Goal: Transaction & Acquisition: Purchase product/service

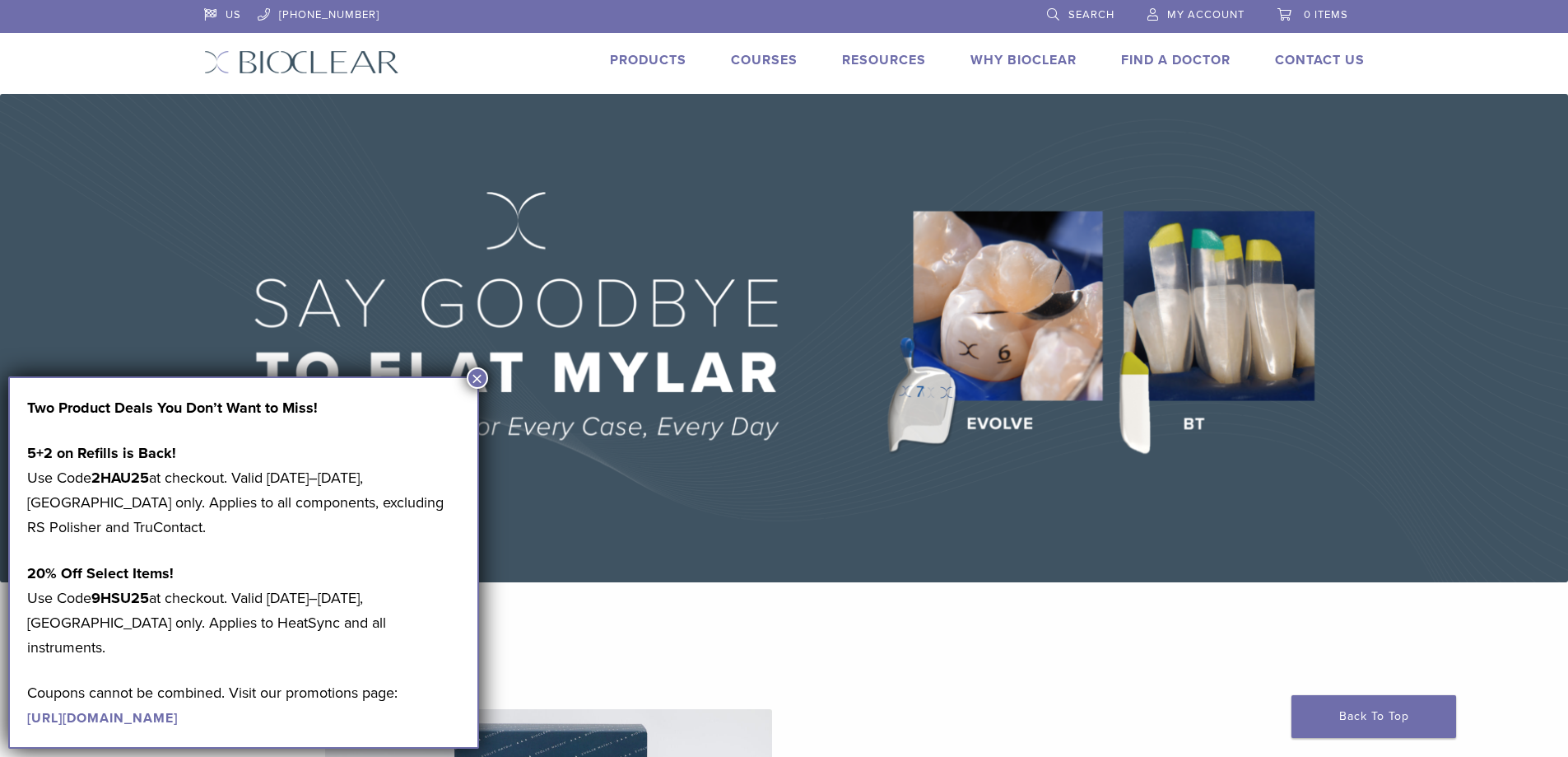
click at [470, 381] on button "×" at bounding box center [478, 378] width 21 height 21
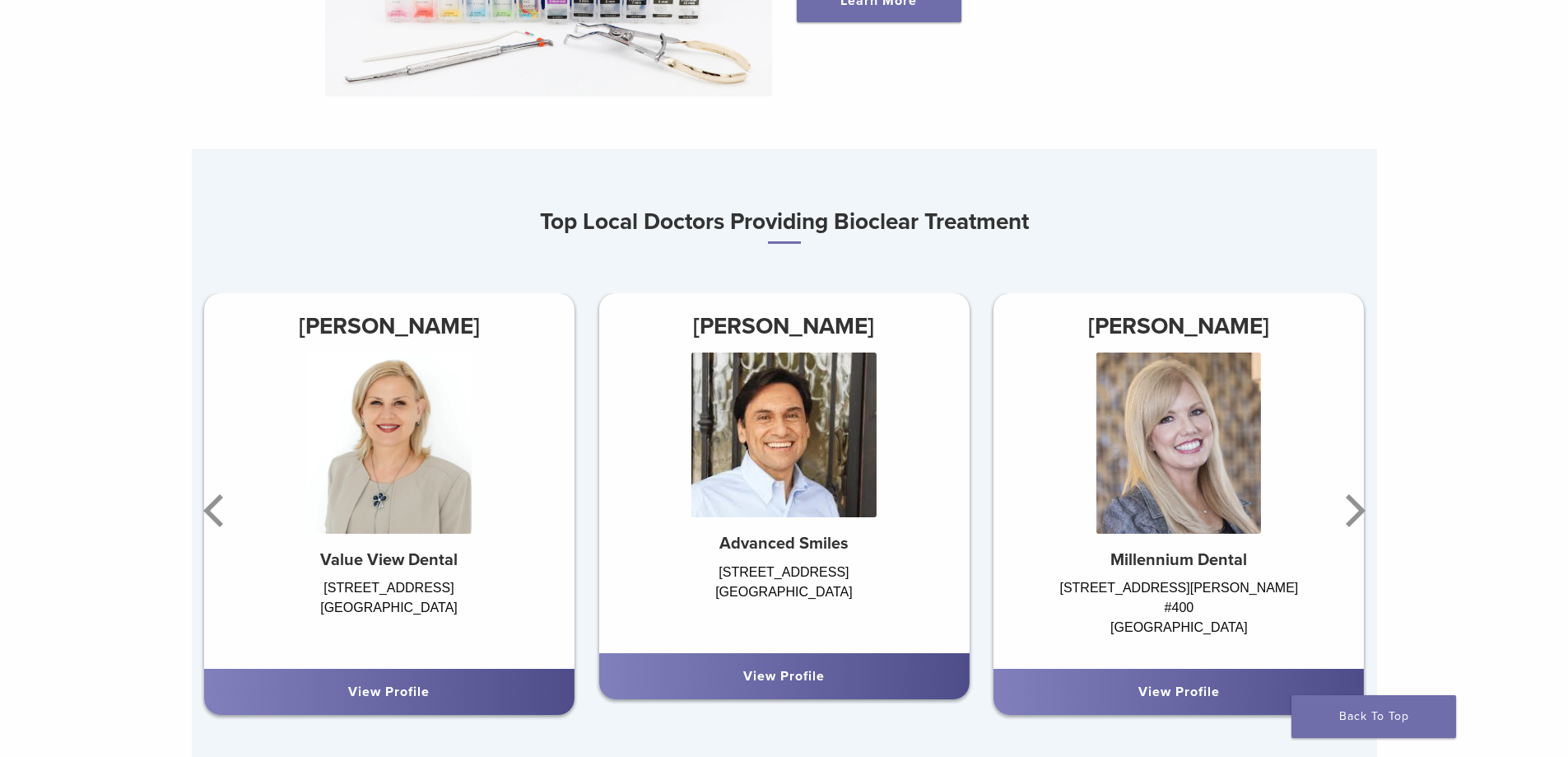
scroll to position [880, 0]
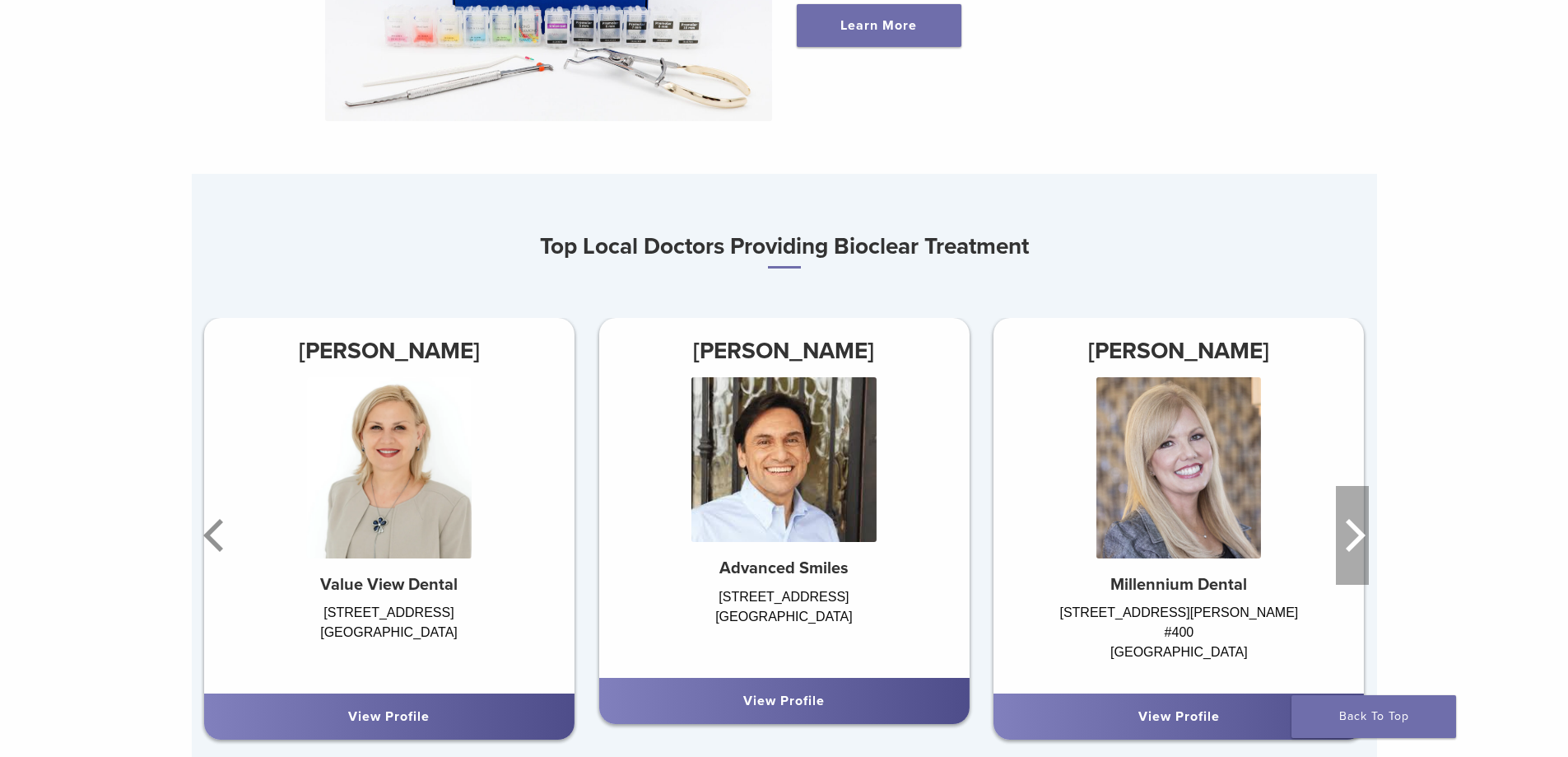
click at [1360, 529] on icon "Next" at bounding box center [1352, 534] width 33 height 99
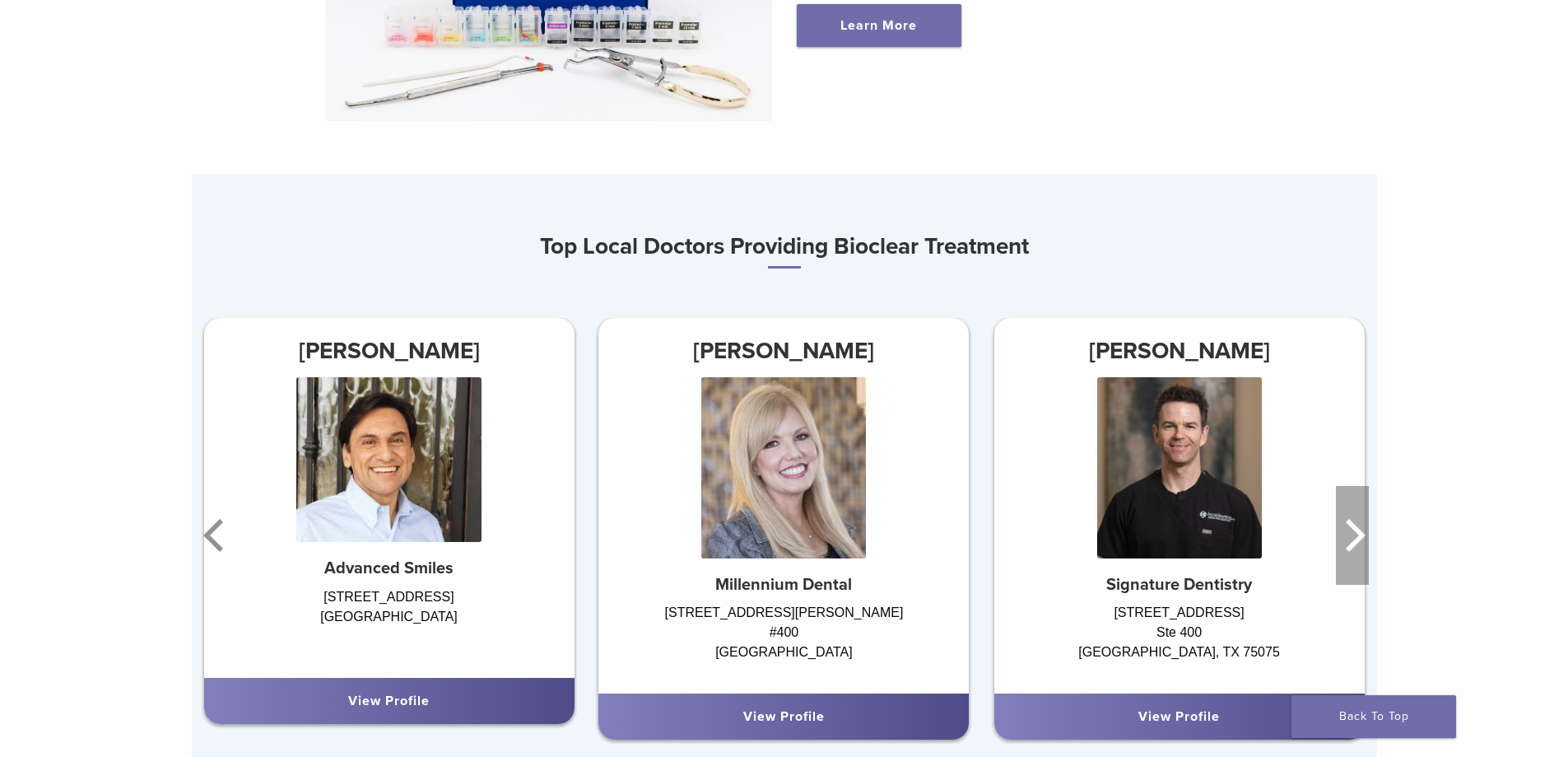
click at [1360, 532] on icon "Next" at bounding box center [1352, 534] width 33 height 99
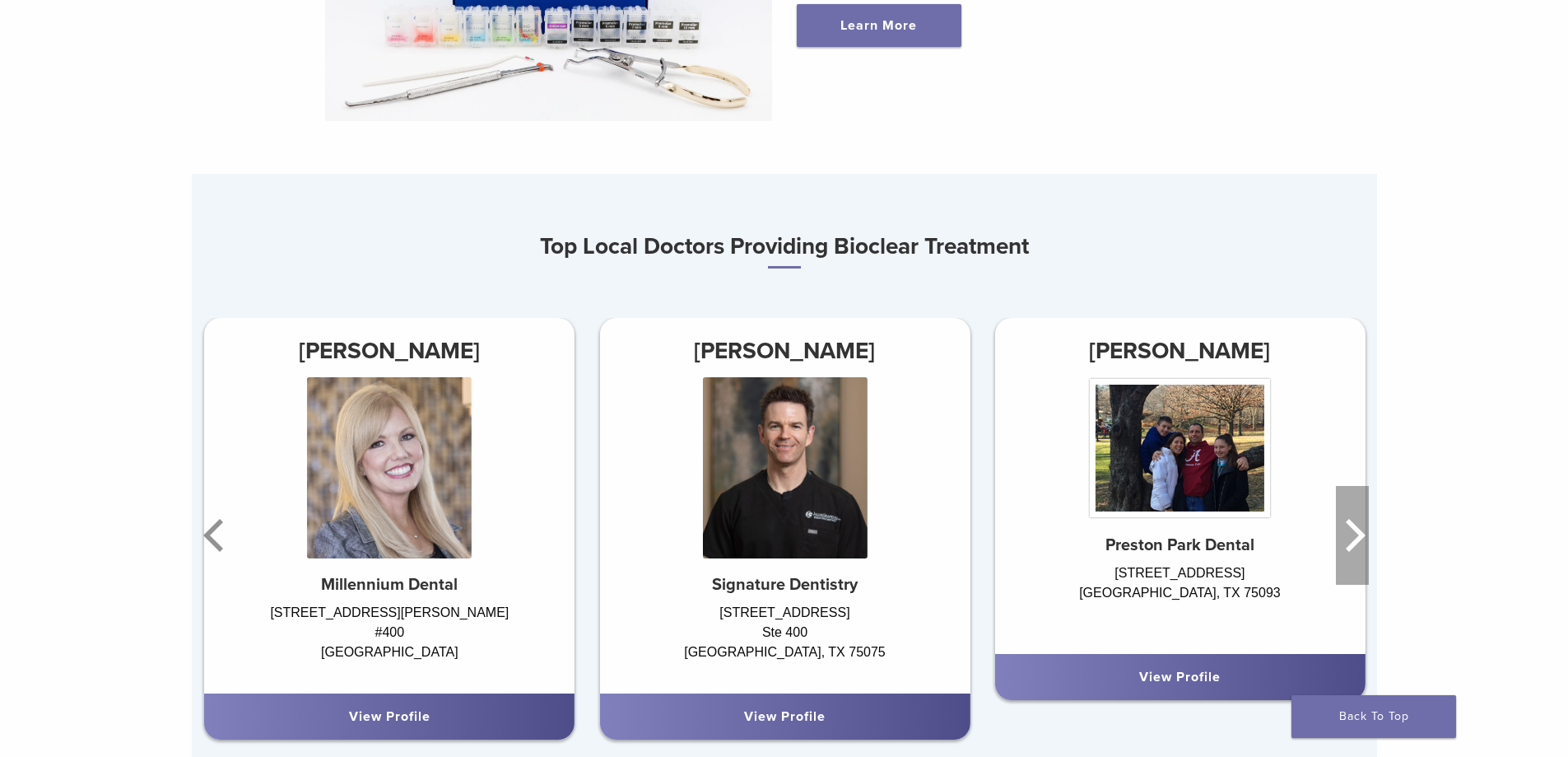
click at [1360, 532] on icon "Next" at bounding box center [1352, 534] width 33 height 99
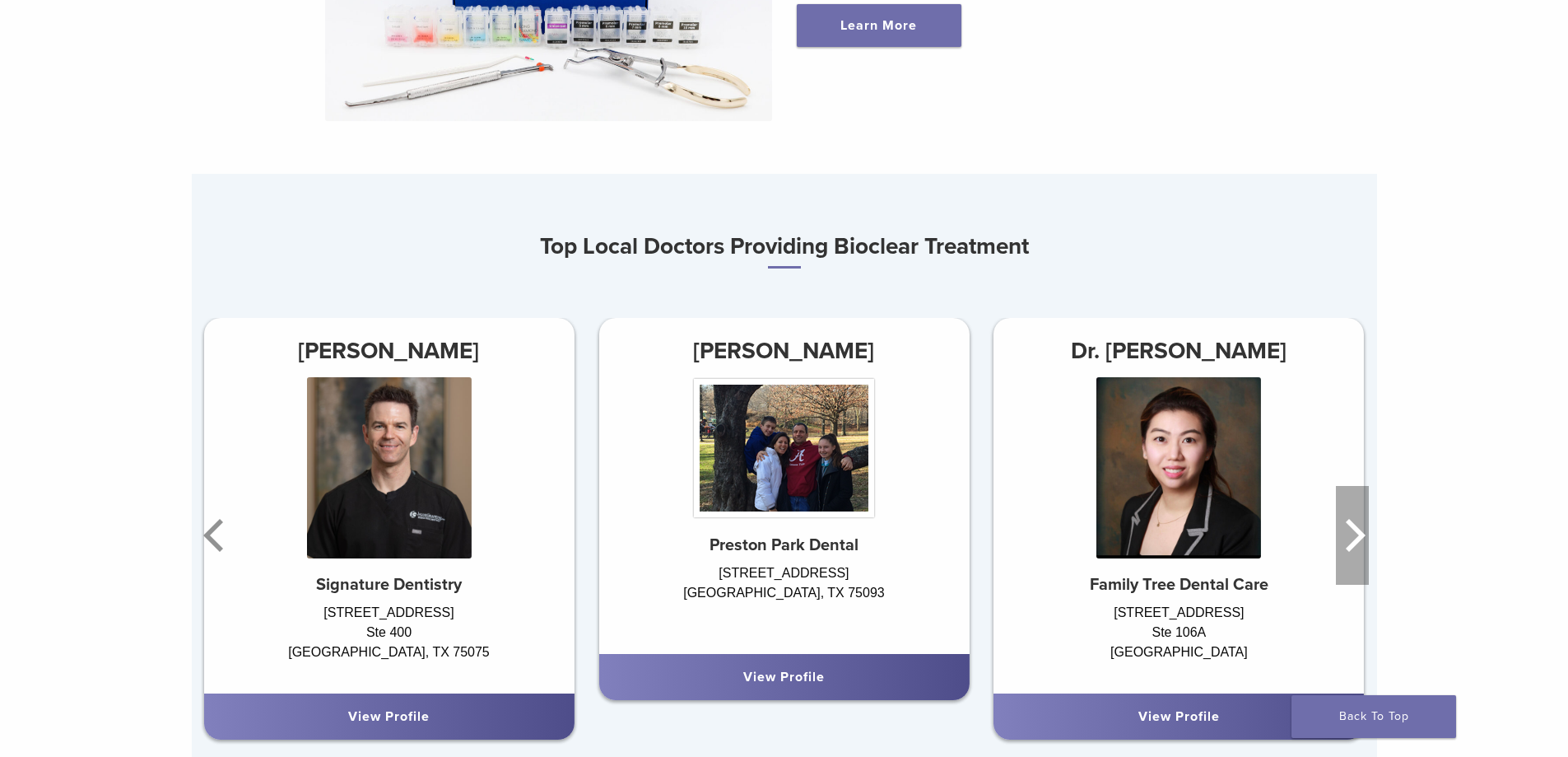
click at [1360, 532] on icon "Next" at bounding box center [1352, 534] width 33 height 99
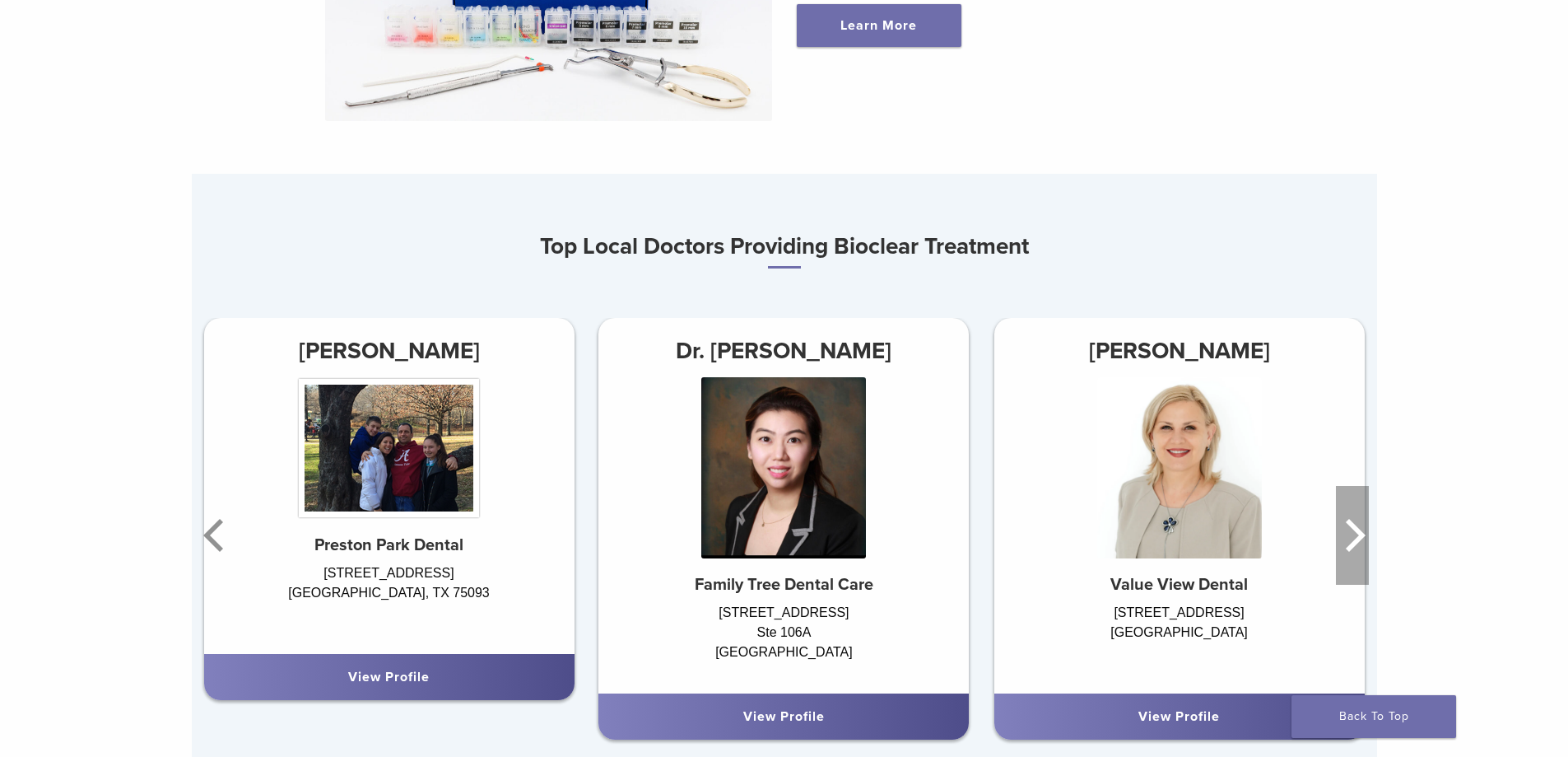
click at [1360, 532] on icon "Next" at bounding box center [1352, 534] width 33 height 99
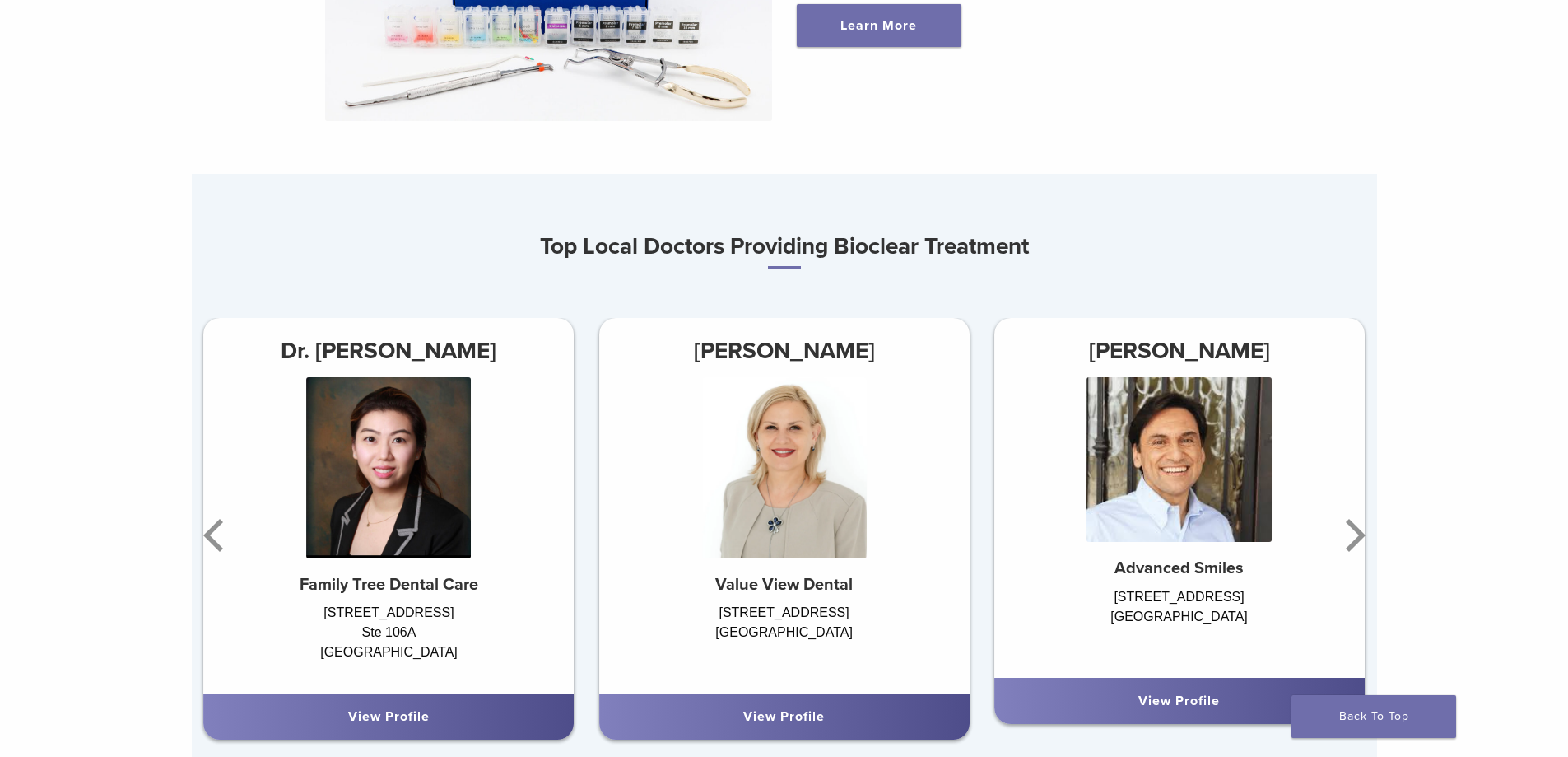
click at [1166, 563] on strong "Advanced Smiles" at bounding box center [1179, 568] width 129 height 20
click at [1255, 519] on img at bounding box center [1179, 460] width 185 height 165
click at [1174, 575] on strong "Advanced Smiles" at bounding box center [1179, 568] width 129 height 20
click at [1357, 538] on icon "Next" at bounding box center [1355, 535] width 20 height 33
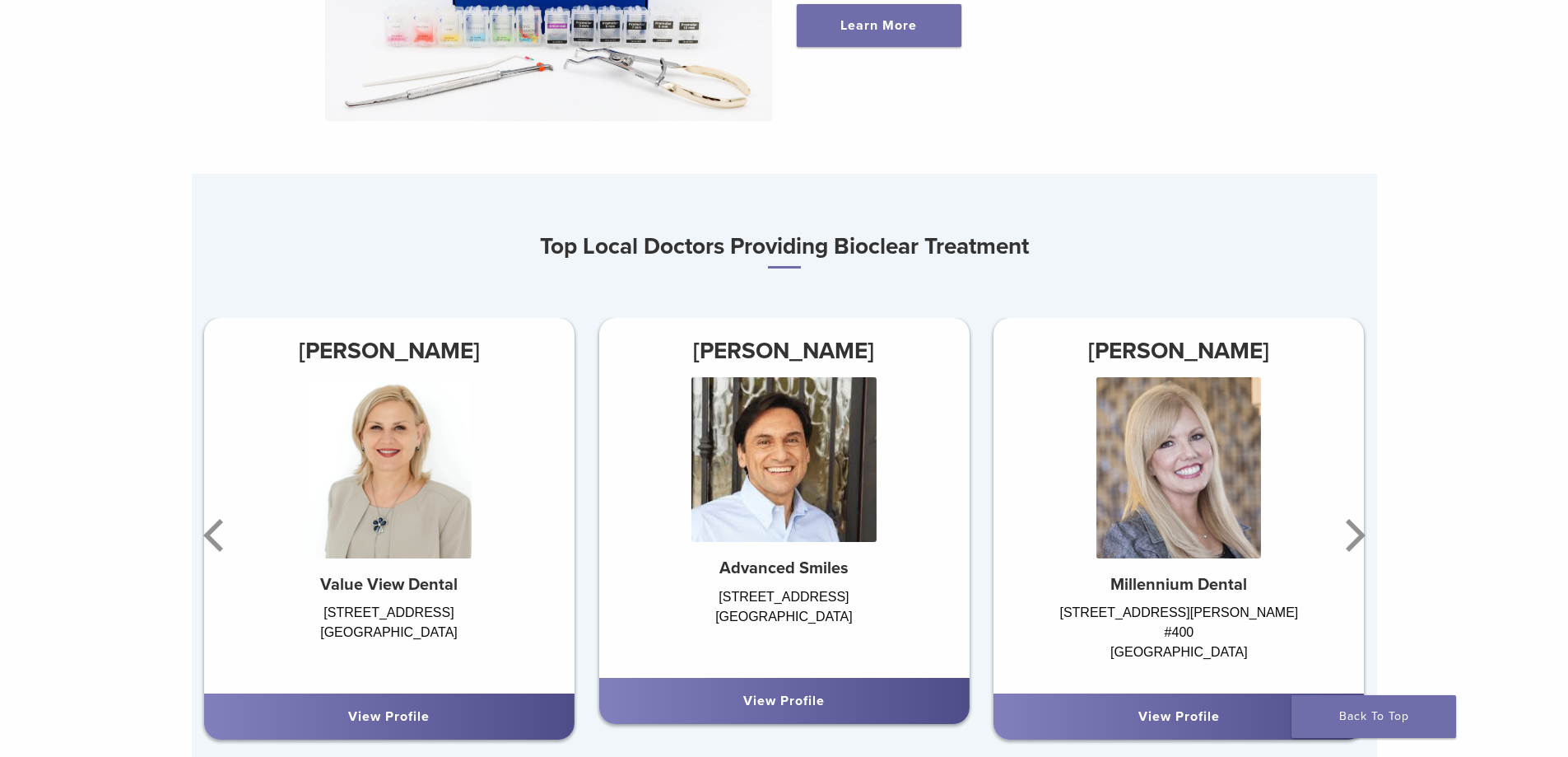
click at [364, 495] on img at bounding box center [389, 467] width 165 height 181
click at [1190, 482] on img at bounding box center [1179, 467] width 165 height 181
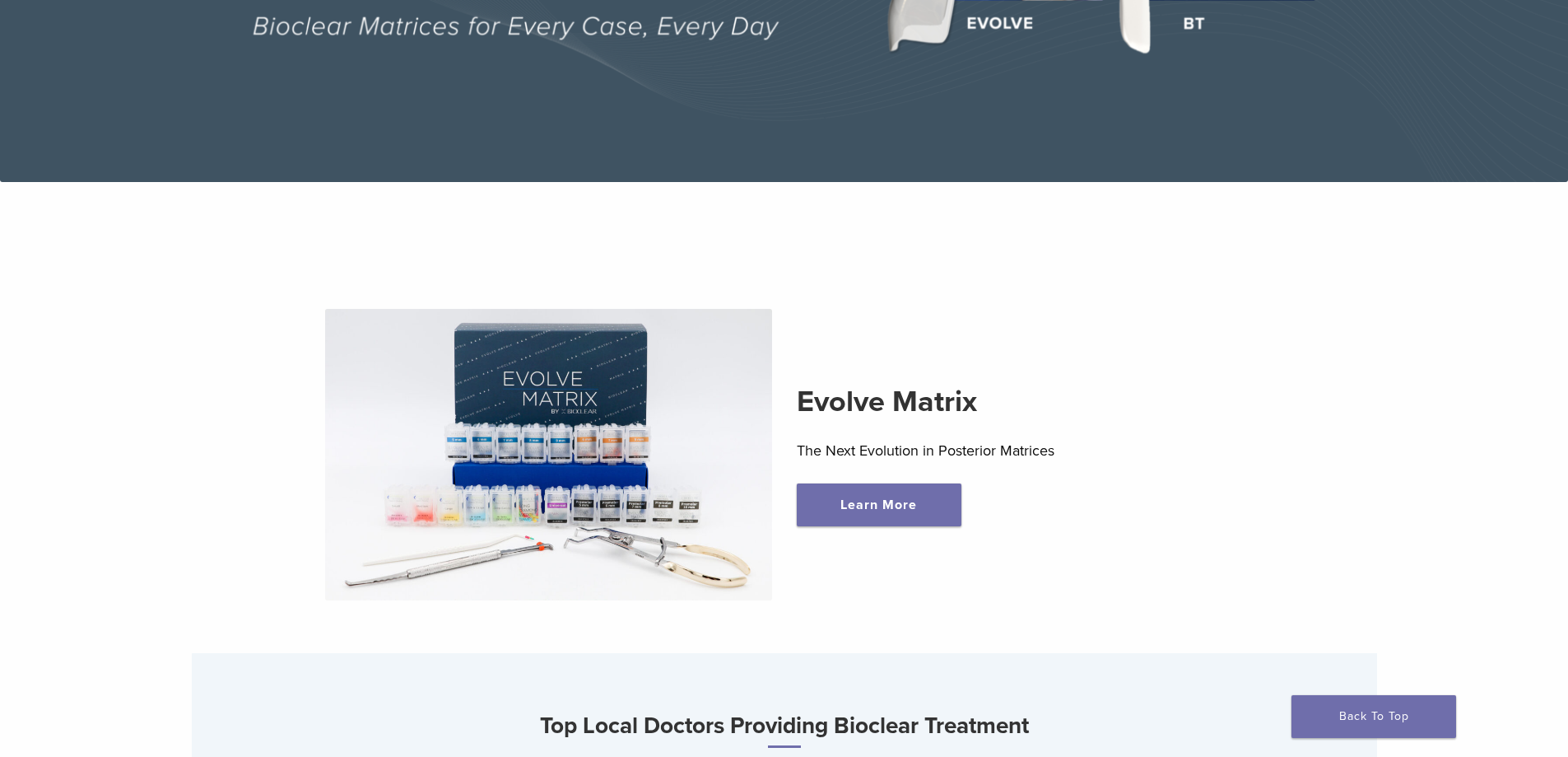
scroll to position [412, 0]
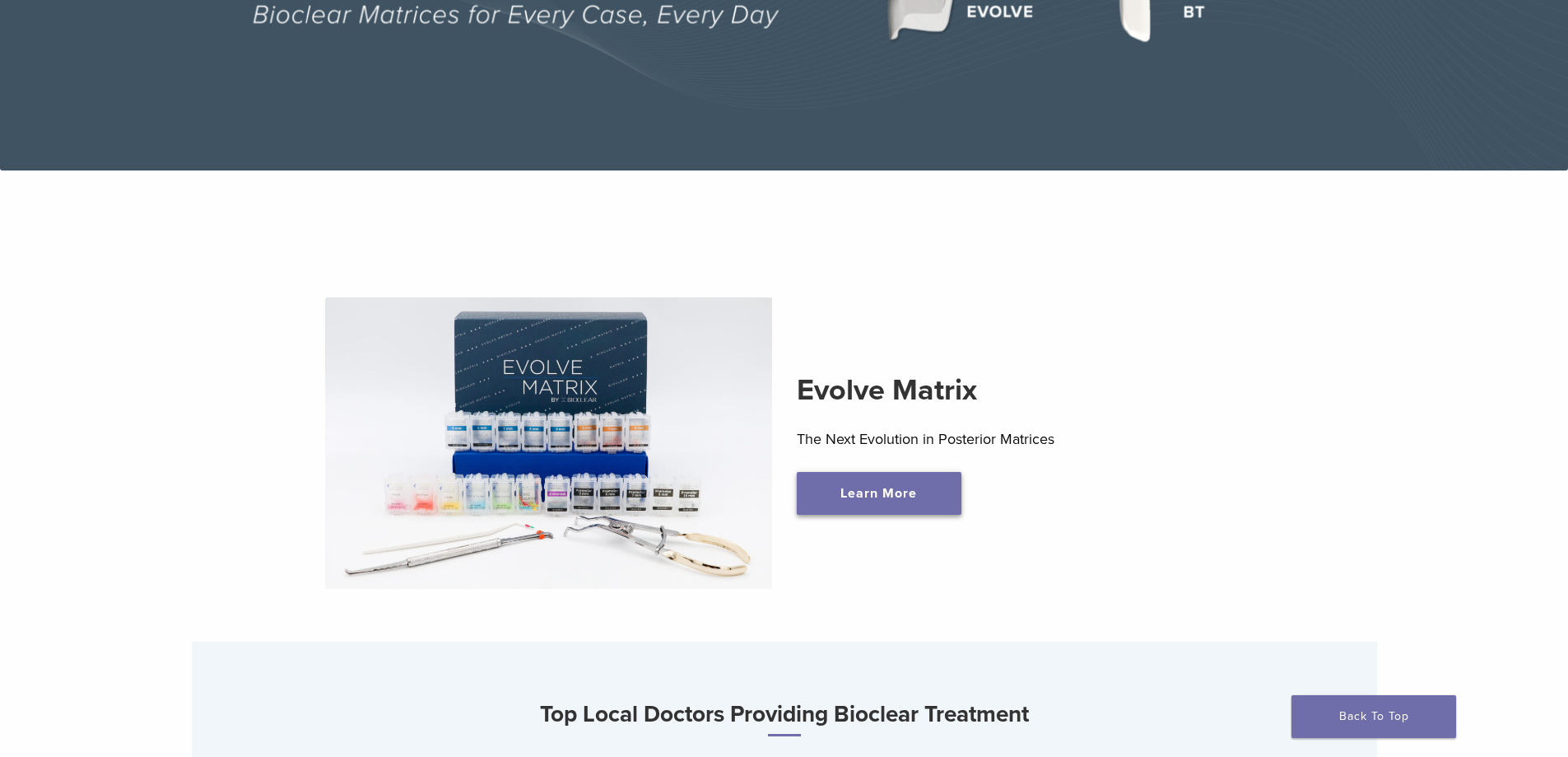
click at [893, 496] on link "Learn More" at bounding box center [879, 493] width 165 height 43
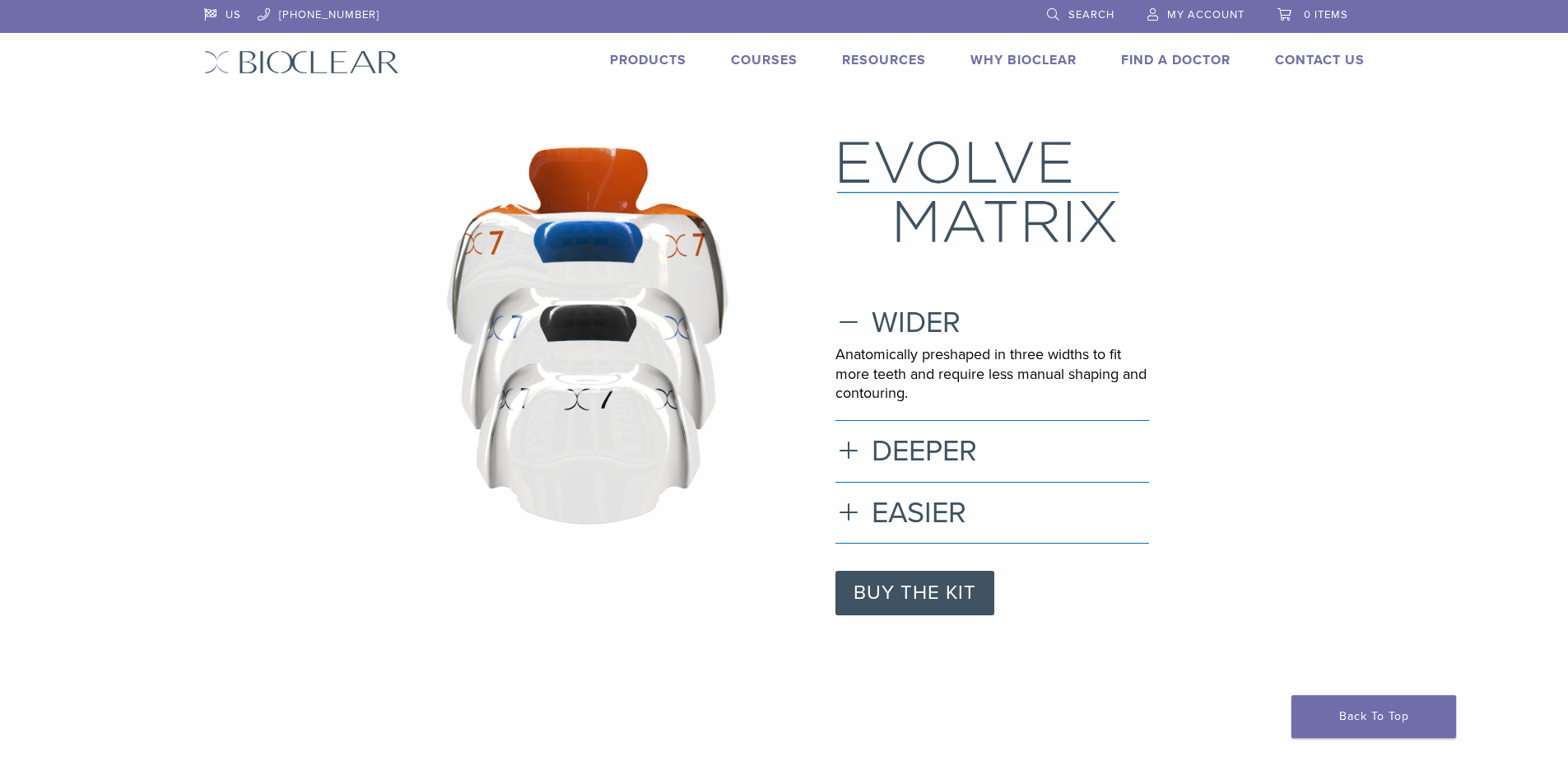
click at [834, 451] on div ".st0{fill:none;stroke:#0075BC;stroke-width:4;stroke-miterlimit:10;} .st1{fill:#…" at bounding box center [784, 376] width 1185 height 477
click at [845, 451] on h3 "DEEPER" at bounding box center [992, 451] width 314 height 35
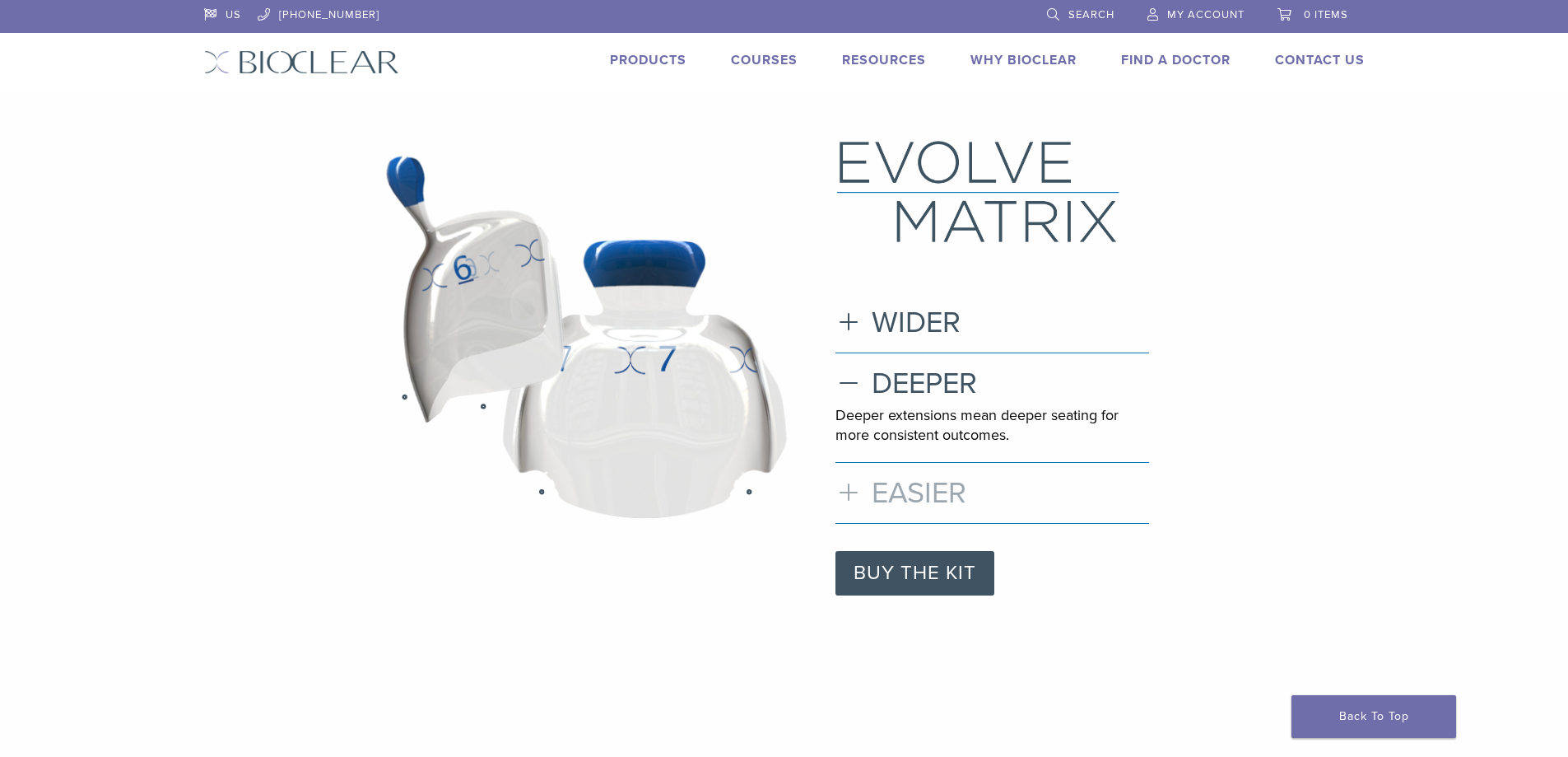
click at [878, 492] on h3 "EASIER" at bounding box center [992, 492] width 314 height 35
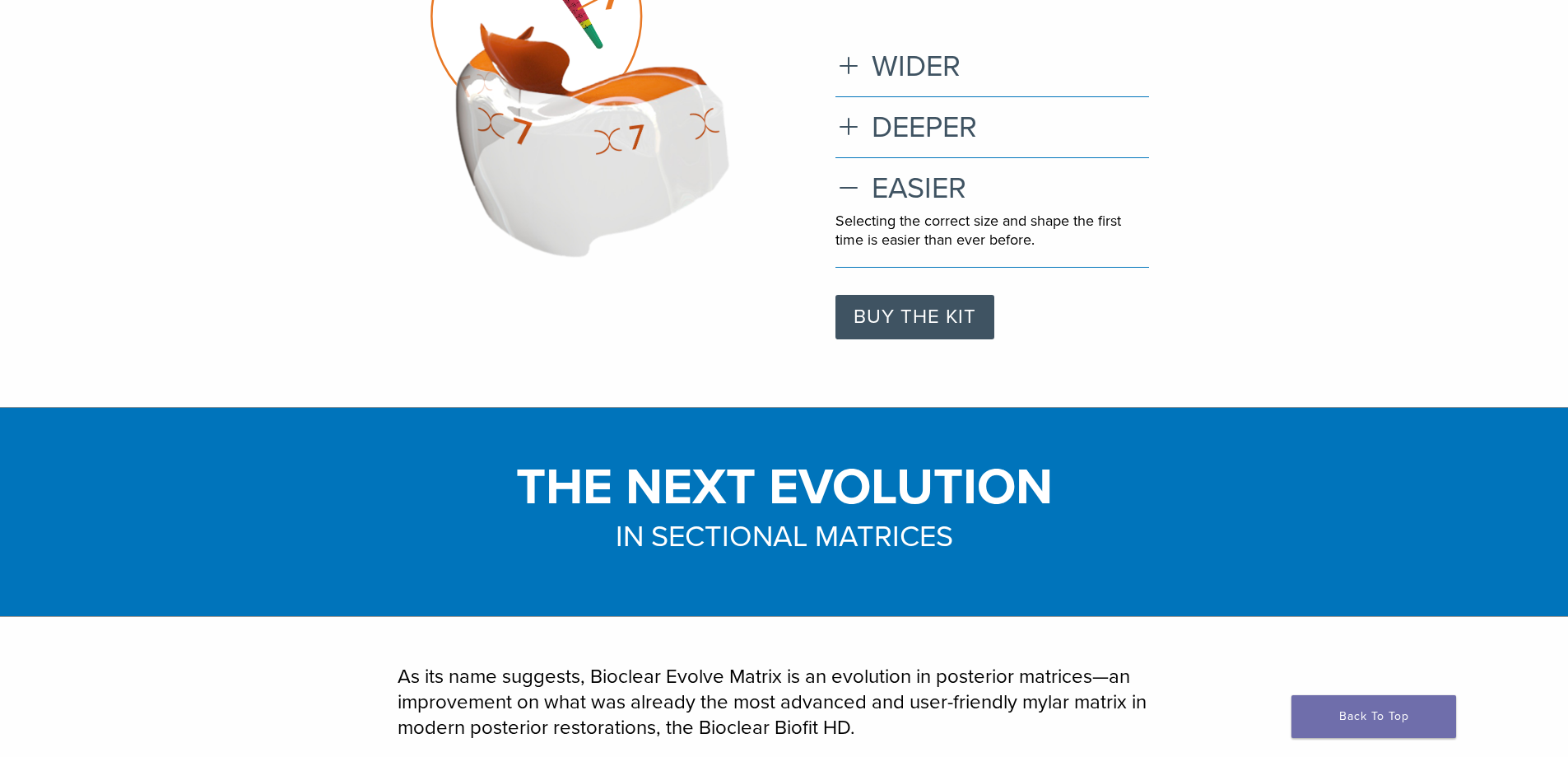
scroll to position [142, 0]
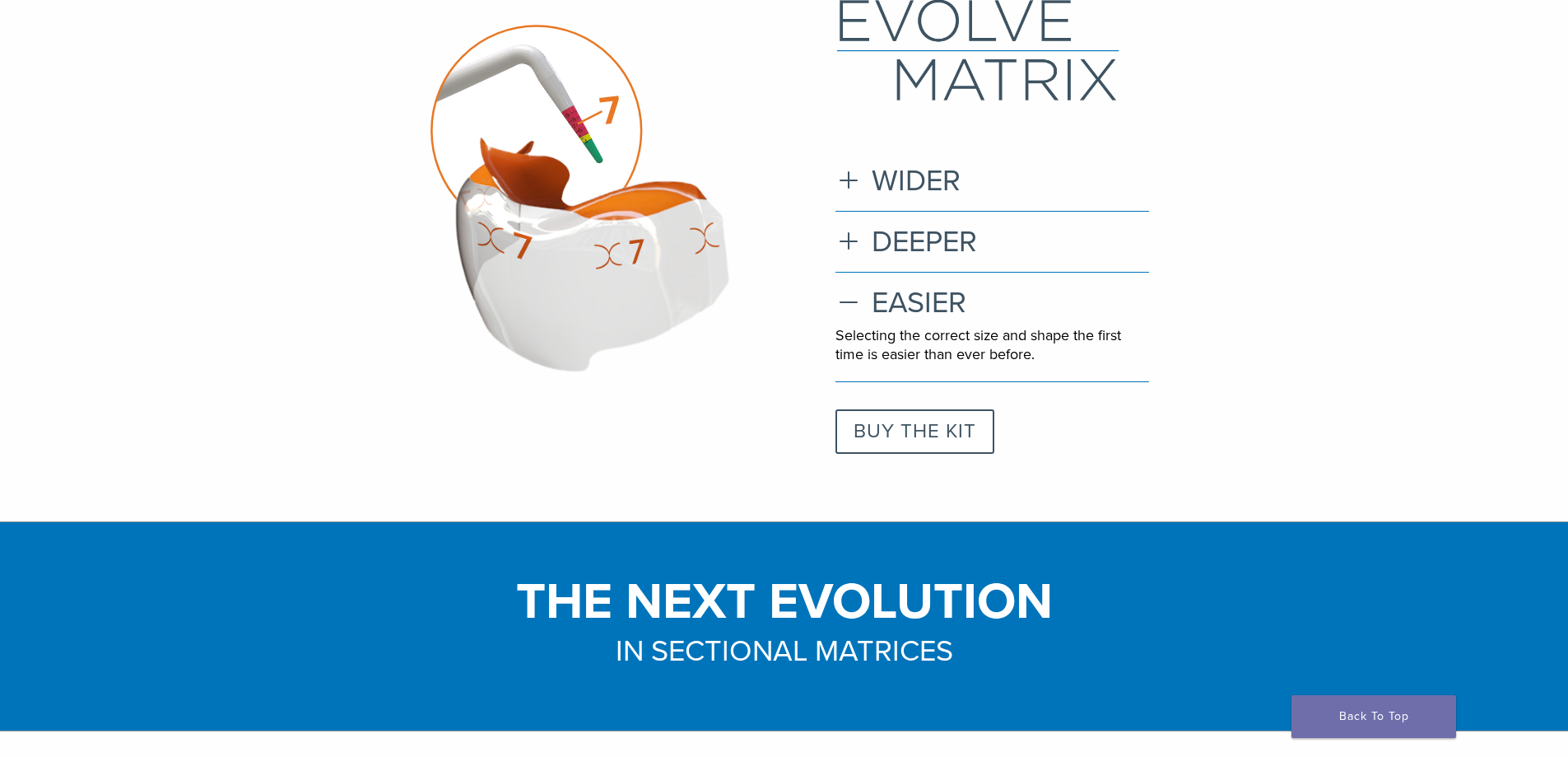
click at [891, 440] on link "BUY THE KIT" at bounding box center [915, 432] width 159 height 44
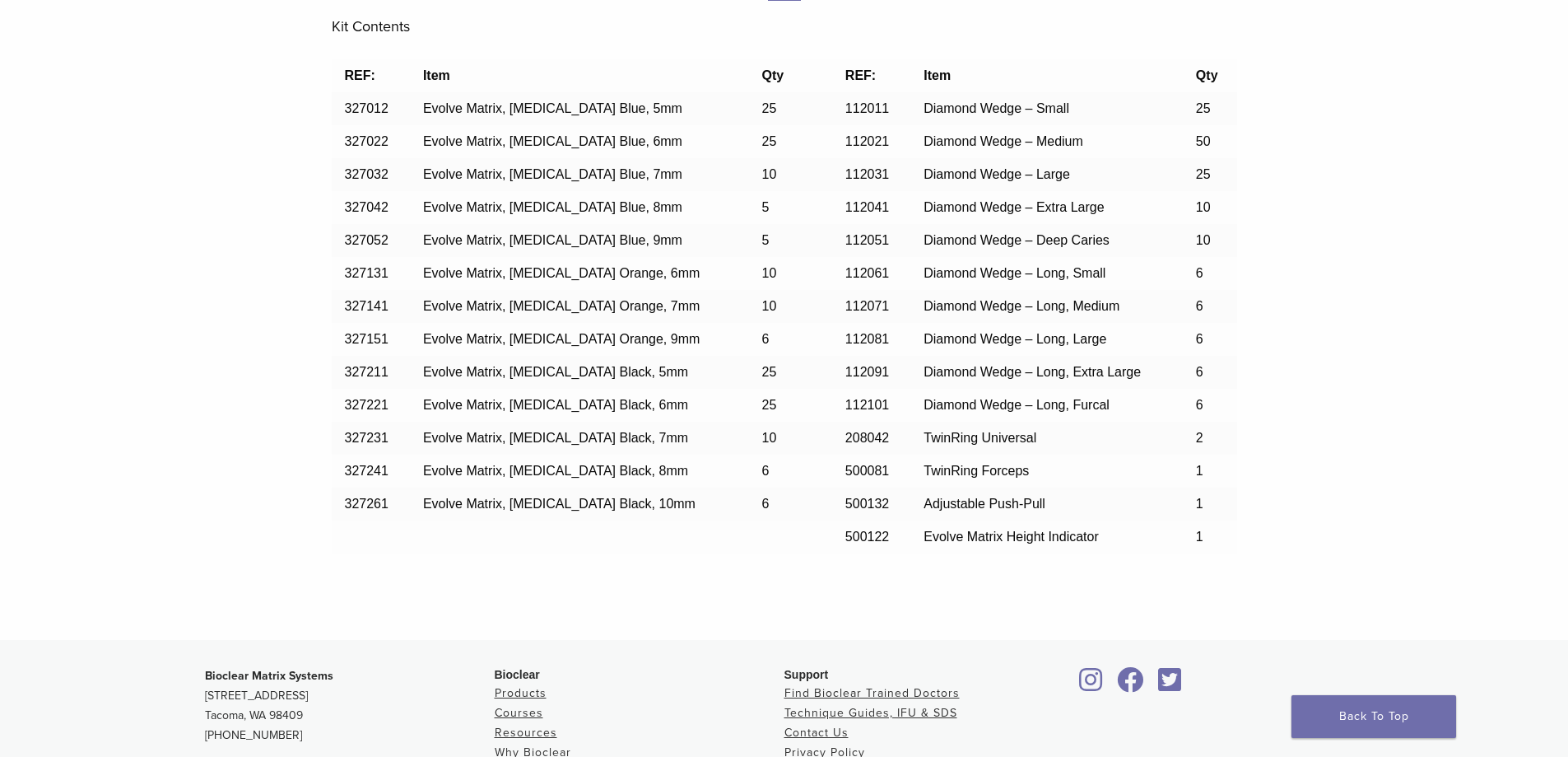
scroll to position [1482, 0]
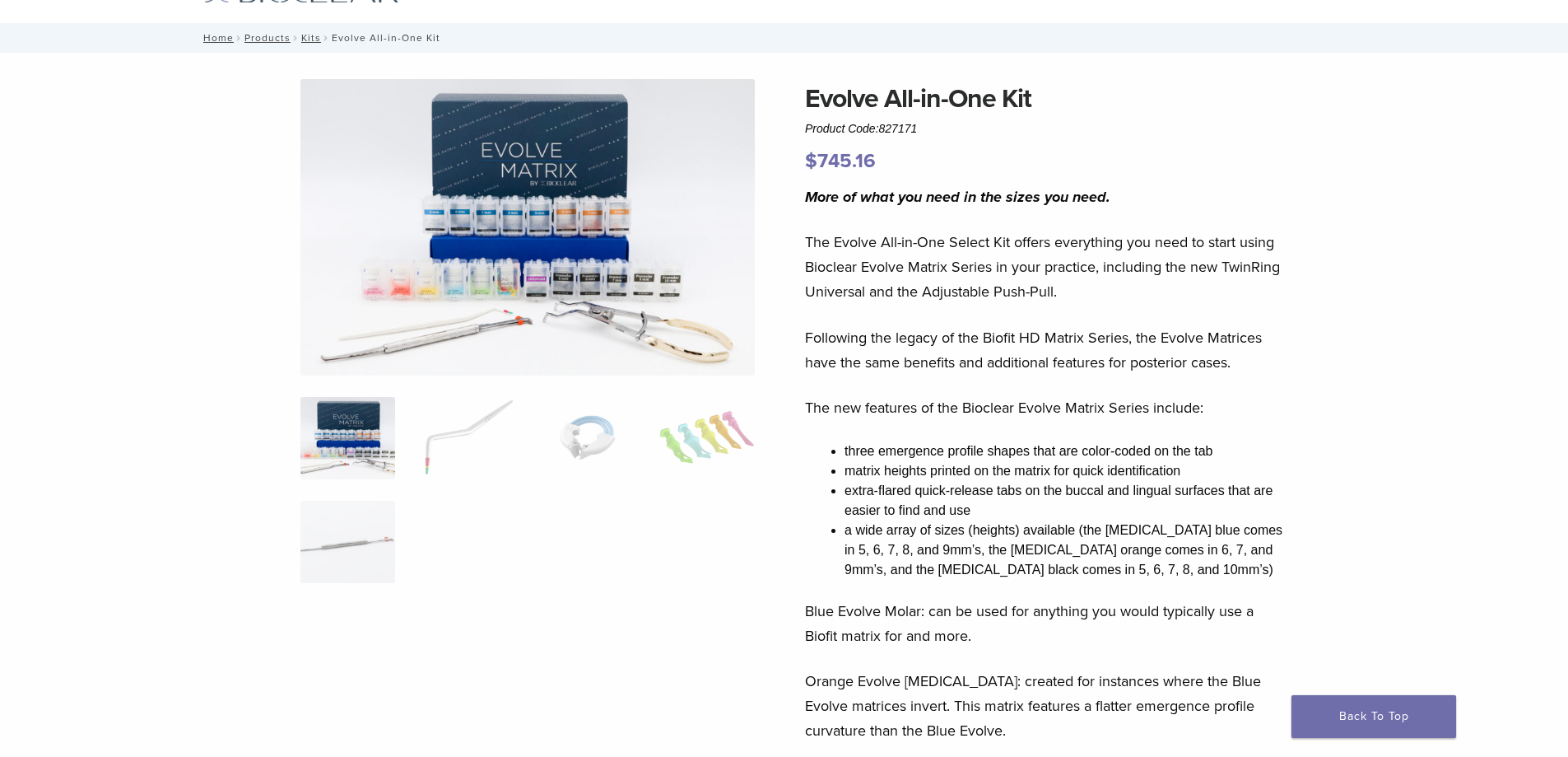
scroll to position [0, 0]
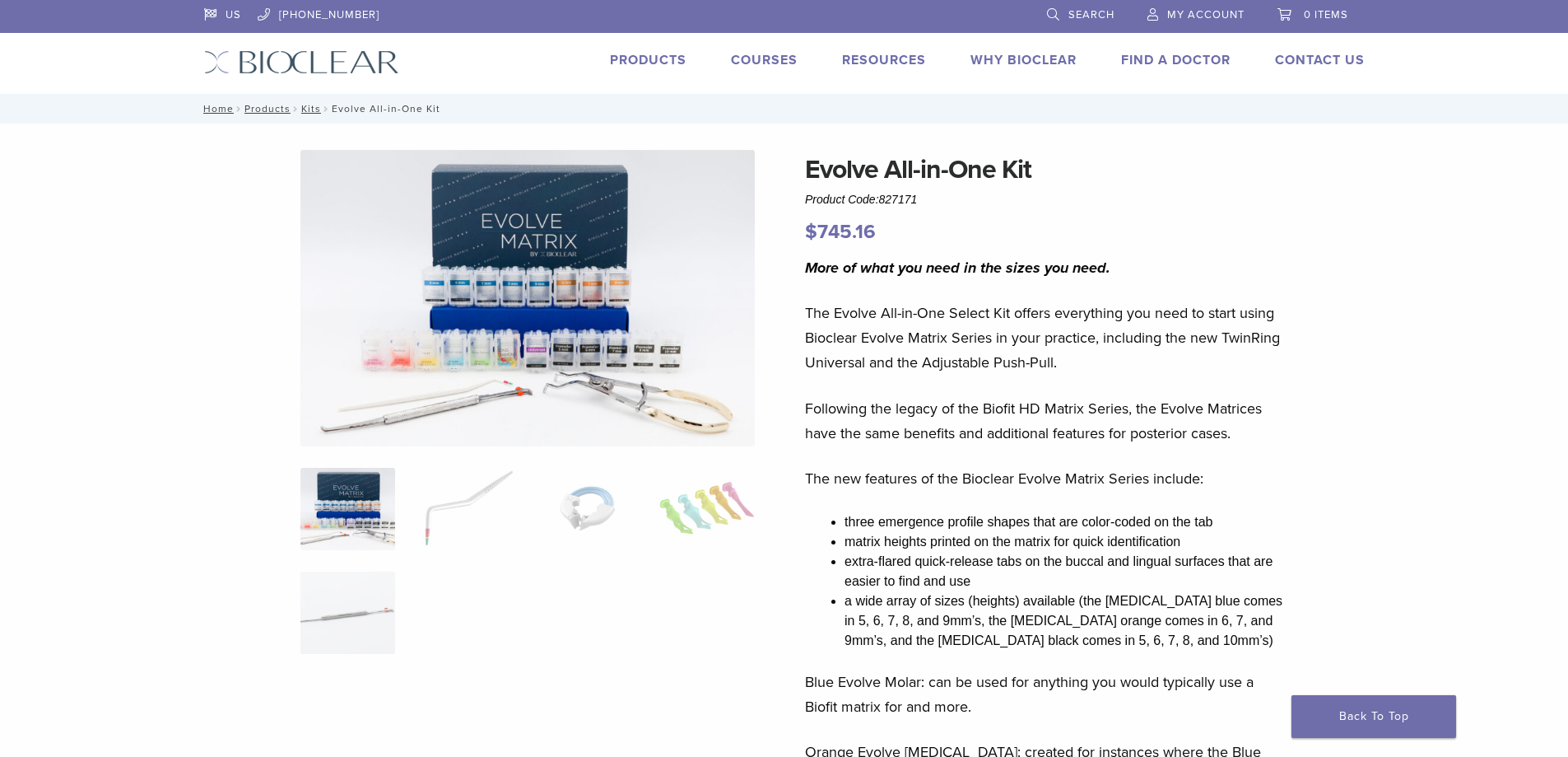
click at [643, 59] on link "Products" at bounding box center [648, 59] width 77 height 16
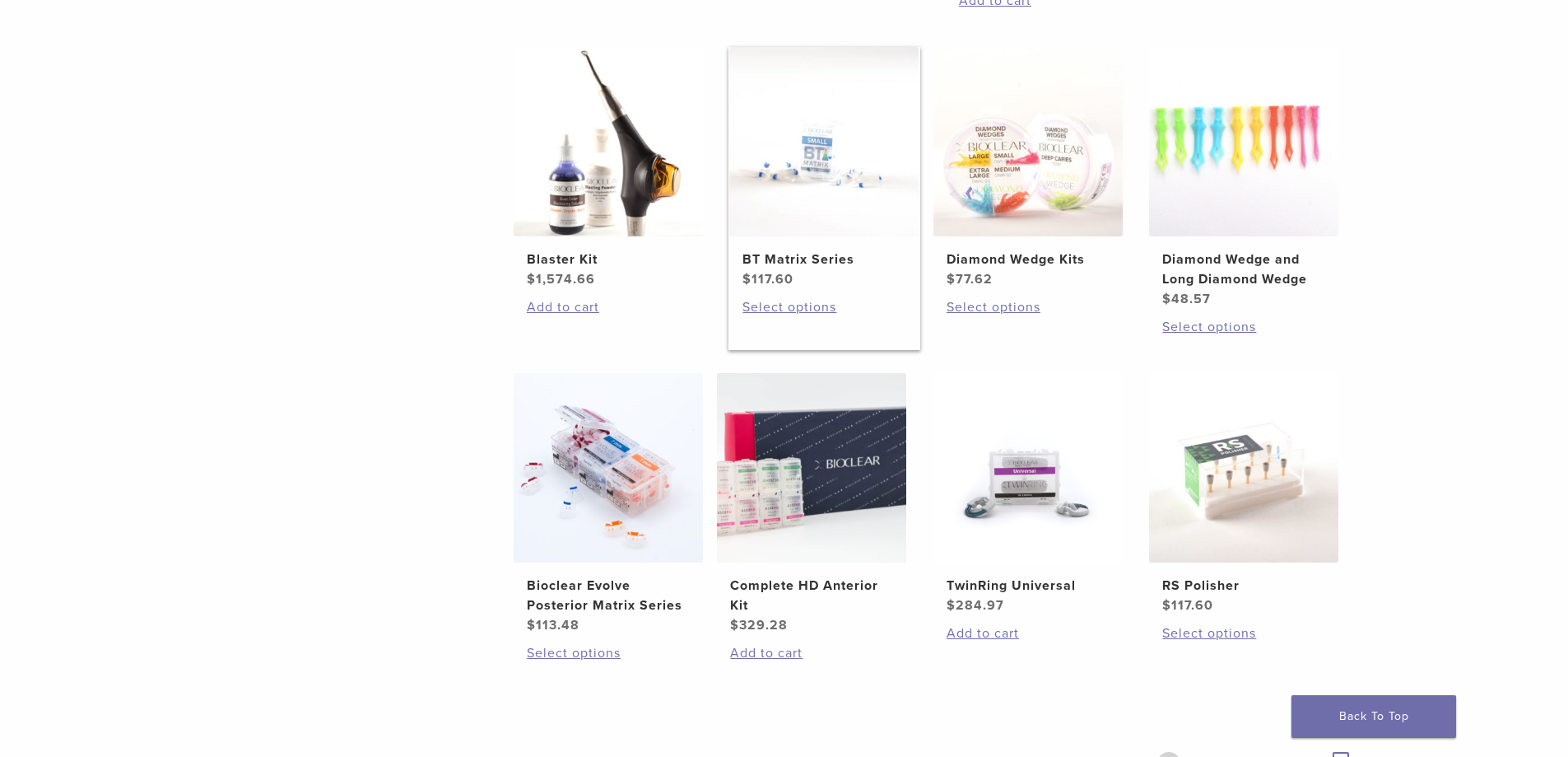
scroll to position [988, 0]
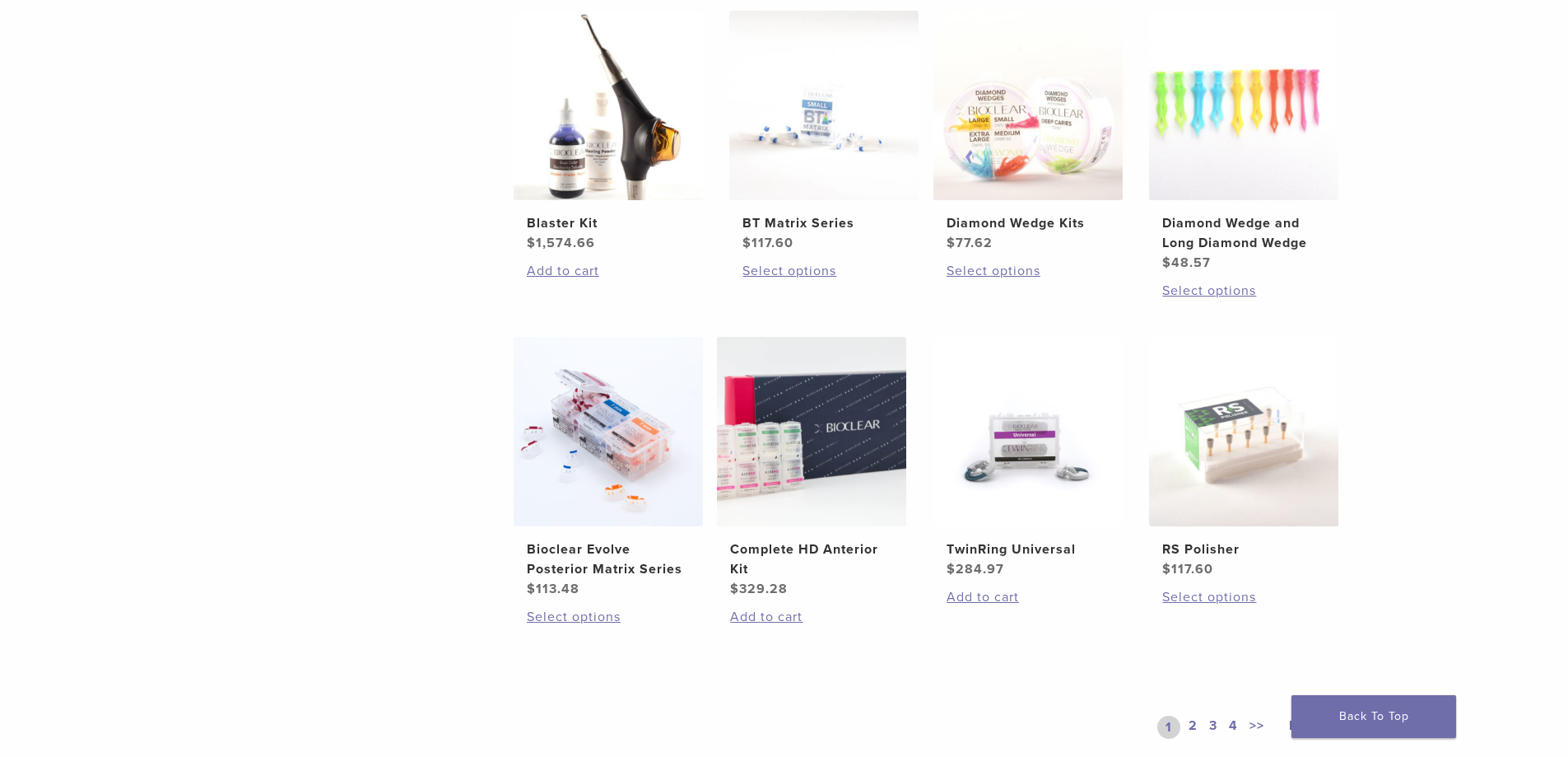
click at [315, 404] on div "Filter Procedures Anterior (28) Blasting (5) Heating (2) Polishing (4) Posterio…" at bounding box center [339, 224] width 271 height 1148
click at [645, 450] on img at bounding box center [608, 431] width 189 height 189
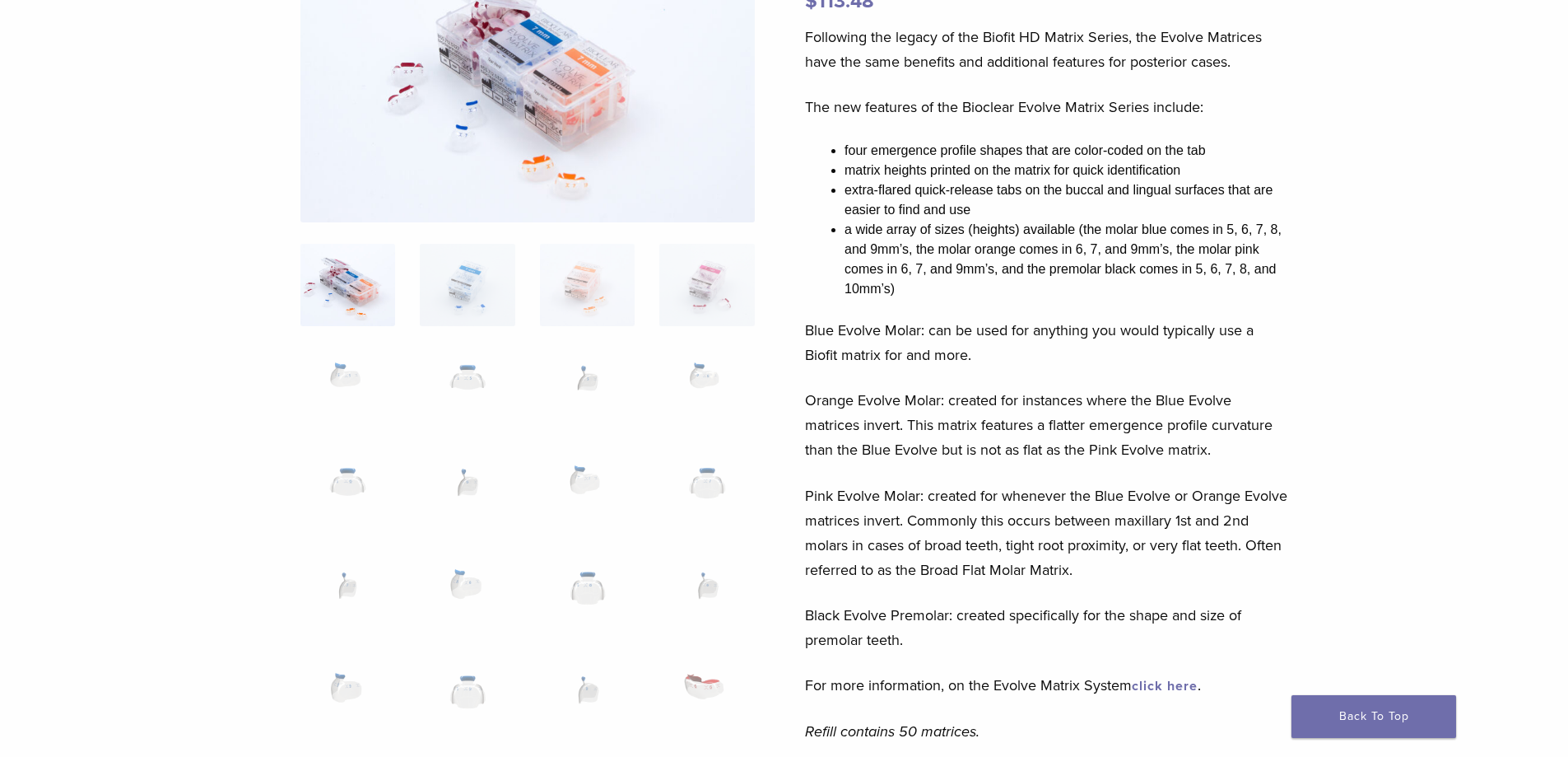
scroll to position [248, 0]
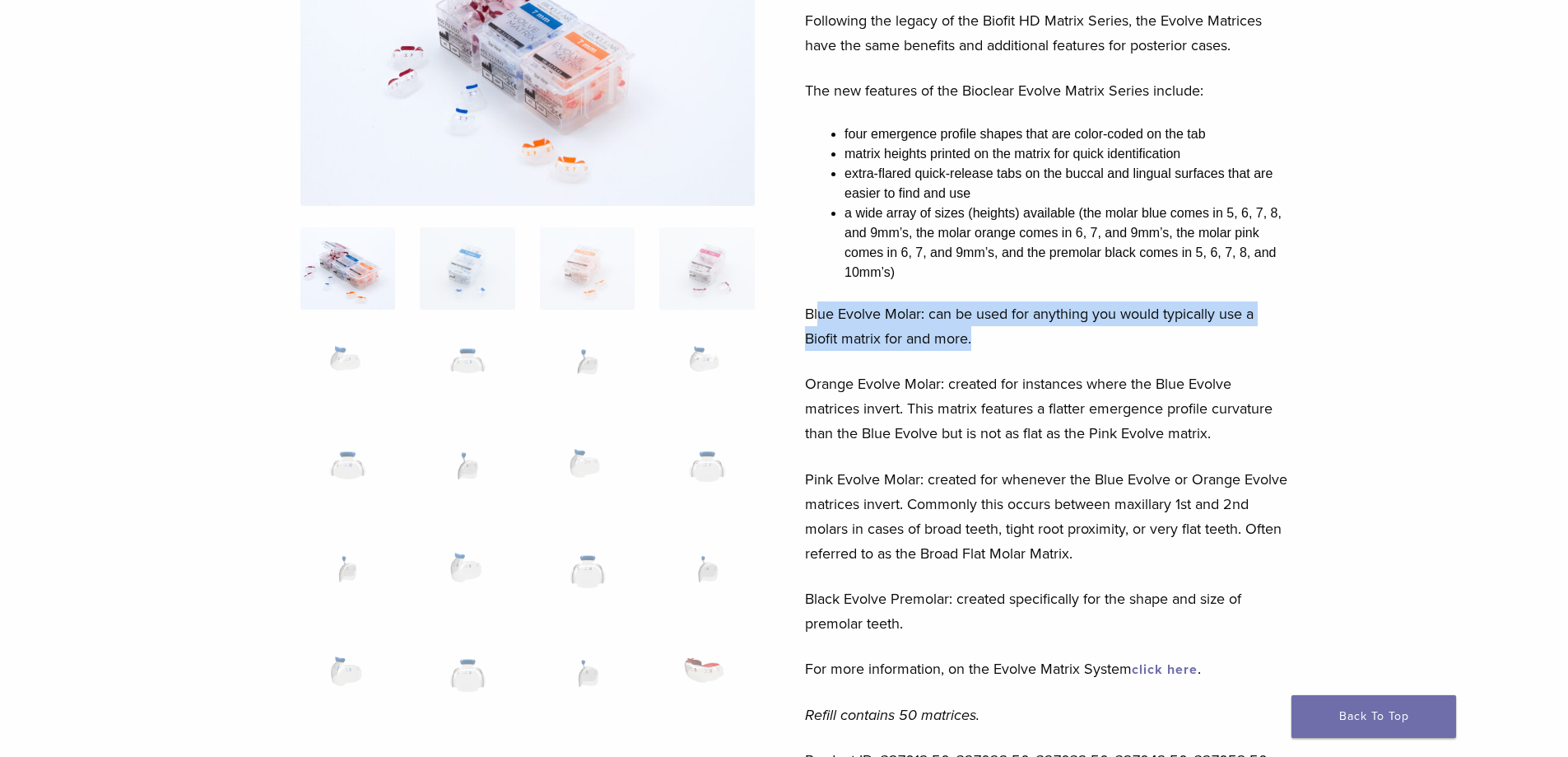
drag, startPoint x: 818, startPoint y: 314, endPoint x: 1221, endPoint y: 328, distance: 403.2
click at [1221, 328] on p "Blue Evolve Molar: can be used for anything you would typically use a Biofit ma…" at bounding box center [1046, 326] width 484 height 50
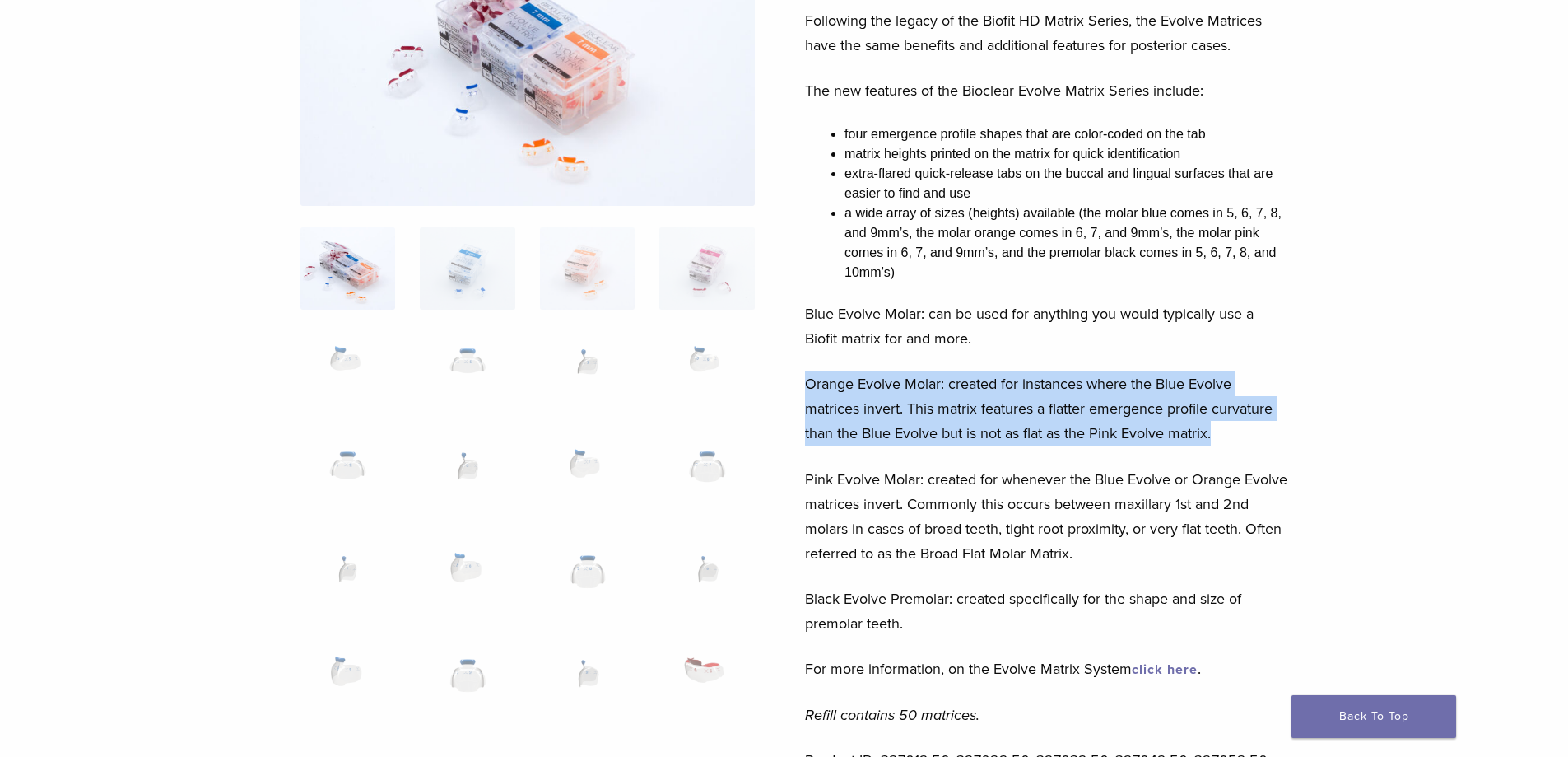
drag, startPoint x: 810, startPoint y: 385, endPoint x: 1248, endPoint y: 445, distance: 442.1
click at [1248, 445] on p "Orange Evolve Molar: created for instances where the Blue Evolve matrices inver…" at bounding box center [1046, 408] width 484 height 74
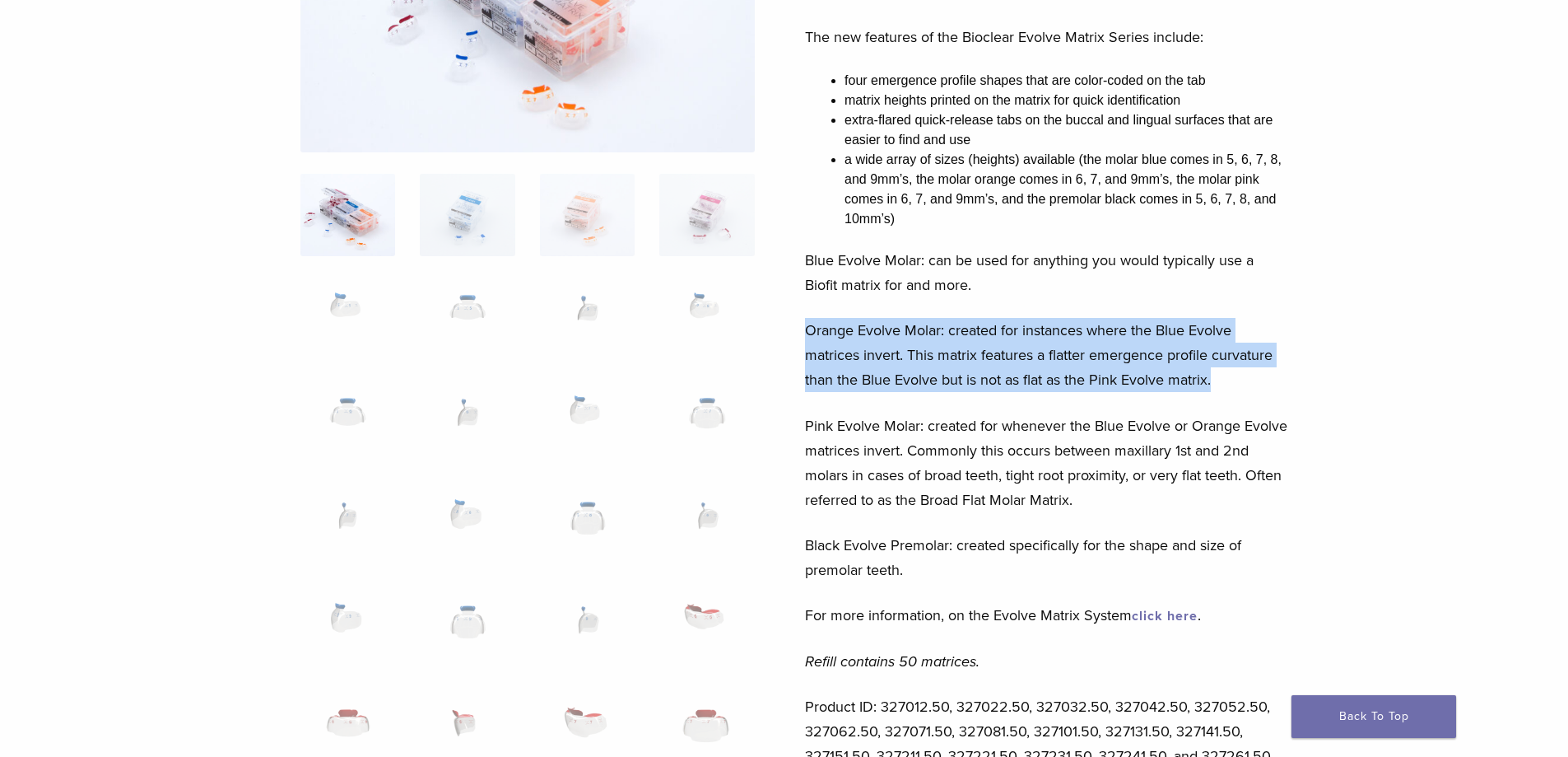
scroll to position [329, 0]
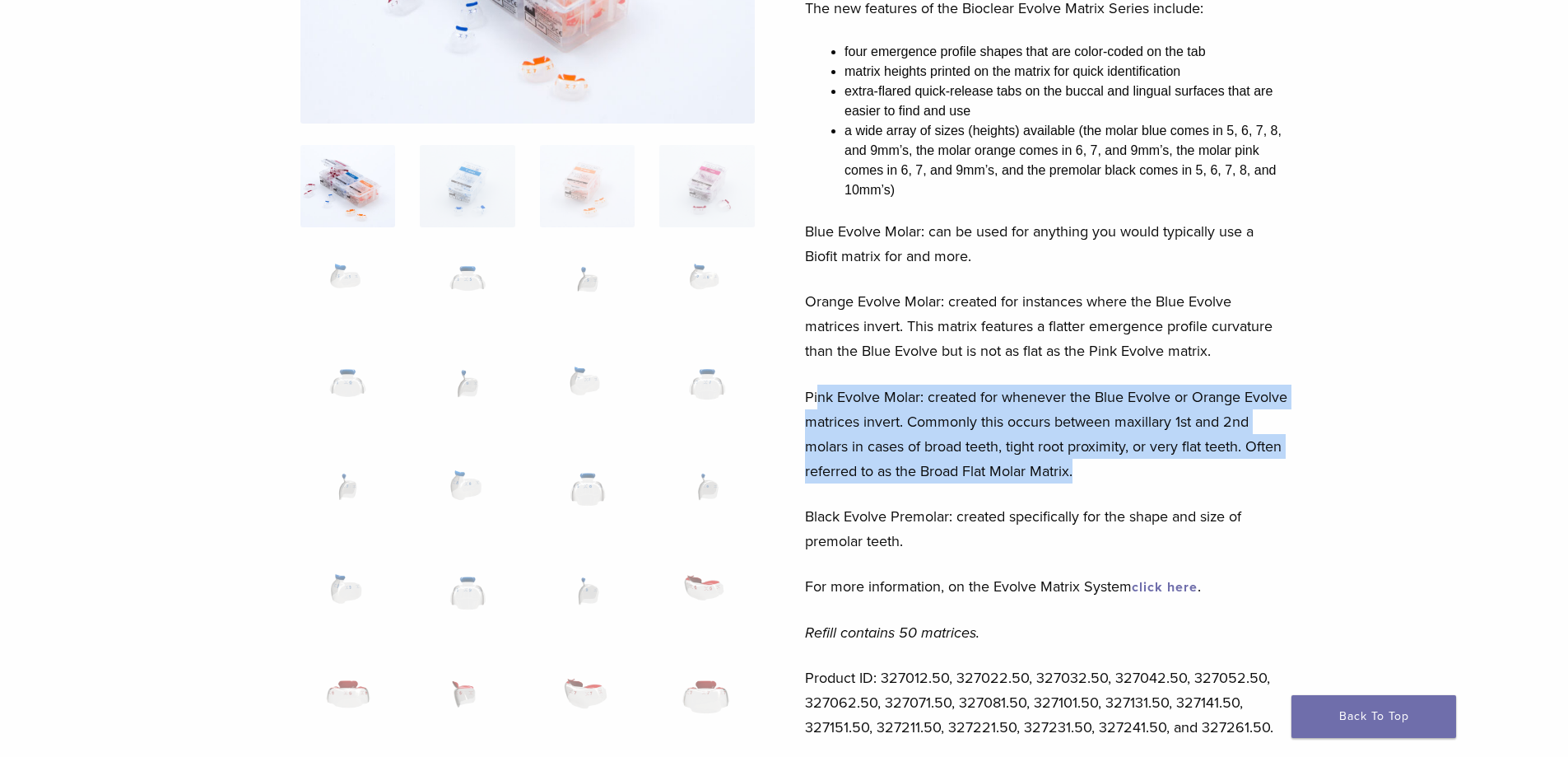
drag, startPoint x: 817, startPoint y: 391, endPoint x: 1229, endPoint y: 469, distance: 419.3
click at [1229, 469] on p "Pink Evolve Molar: created for whenever the Blue Evolve or Orange Evolve matric…" at bounding box center [1046, 434] width 484 height 99
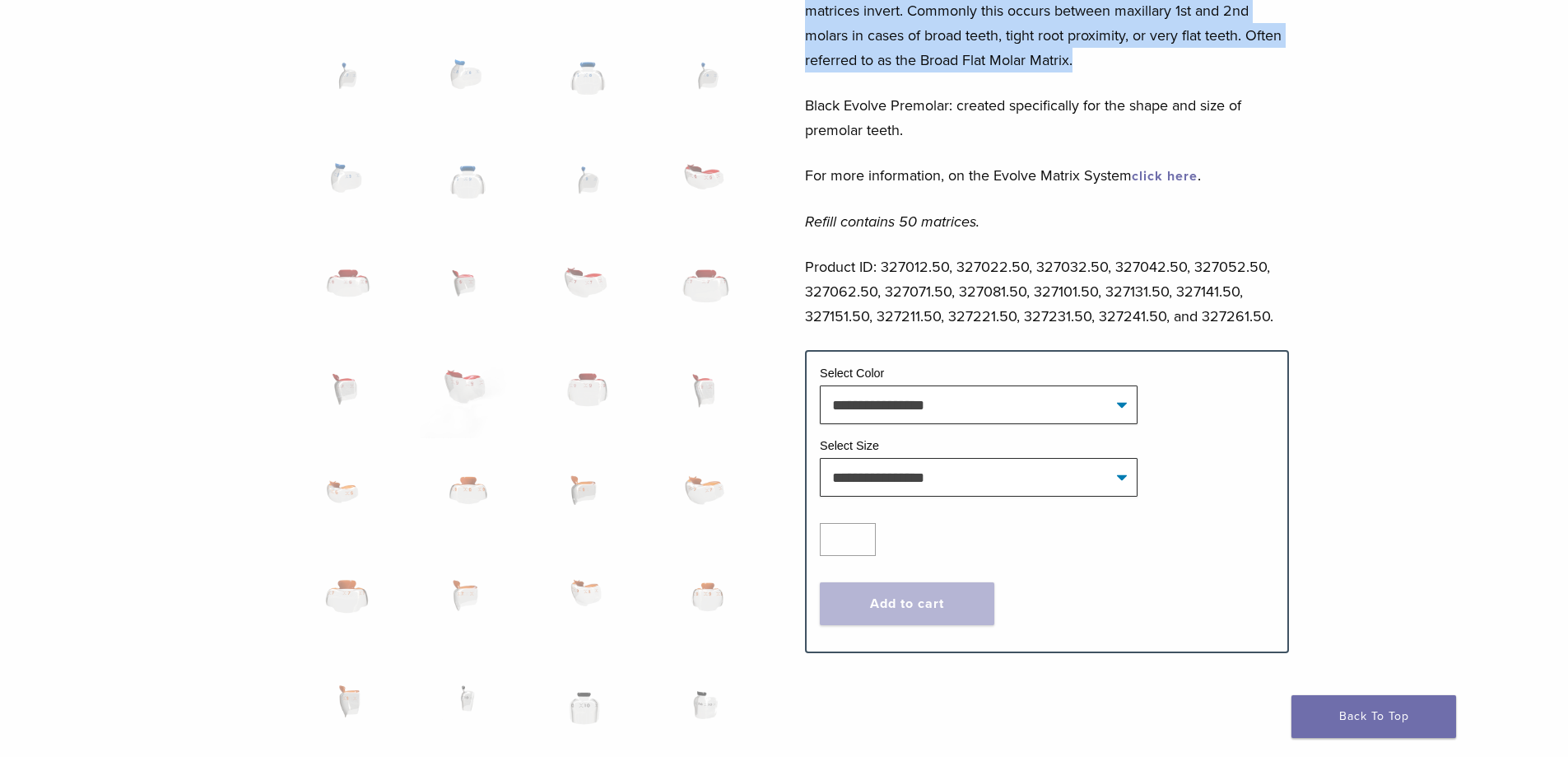
scroll to position [742, 0]
click at [1094, 392] on select "**********" at bounding box center [978, 403] width 317 height 37
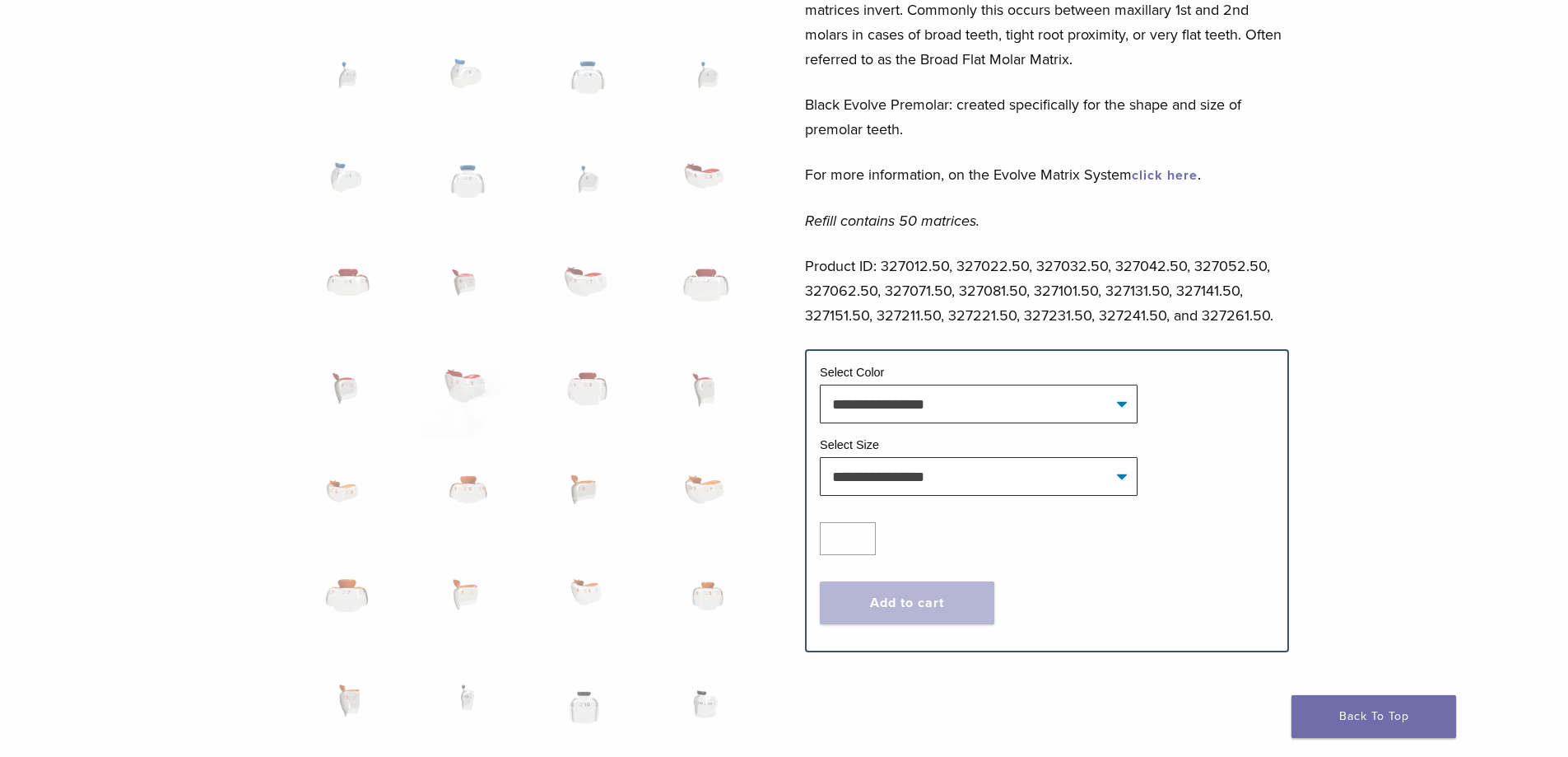
click at [1412, 296] on div "Bioclear Evolve Posterior Matrix Series Product Code: 3270 $ 113.48 Bioclear Ev…" at bounding box center [784, 403] width 1568 height 2043
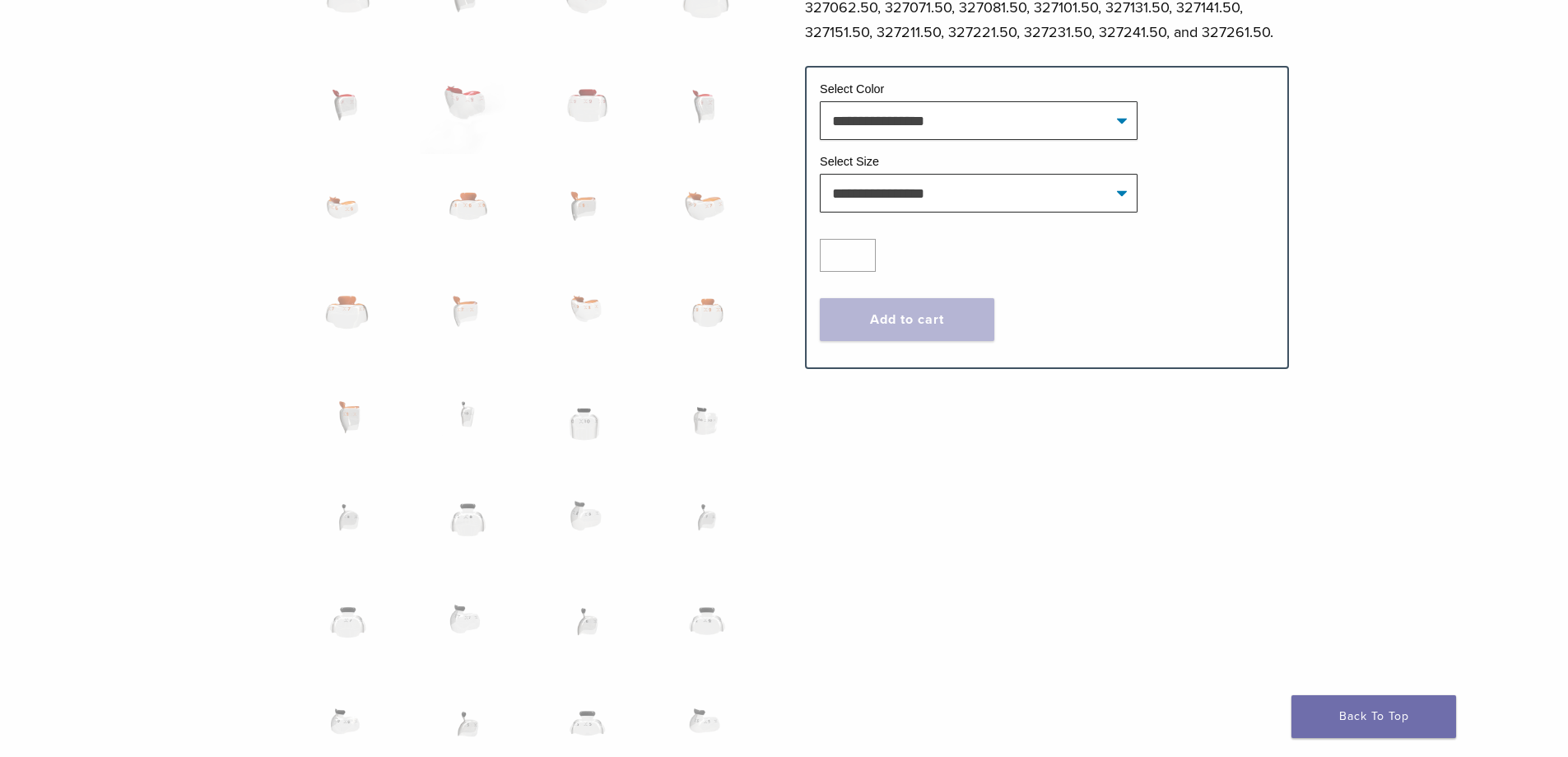
scroll to position [0, 0]
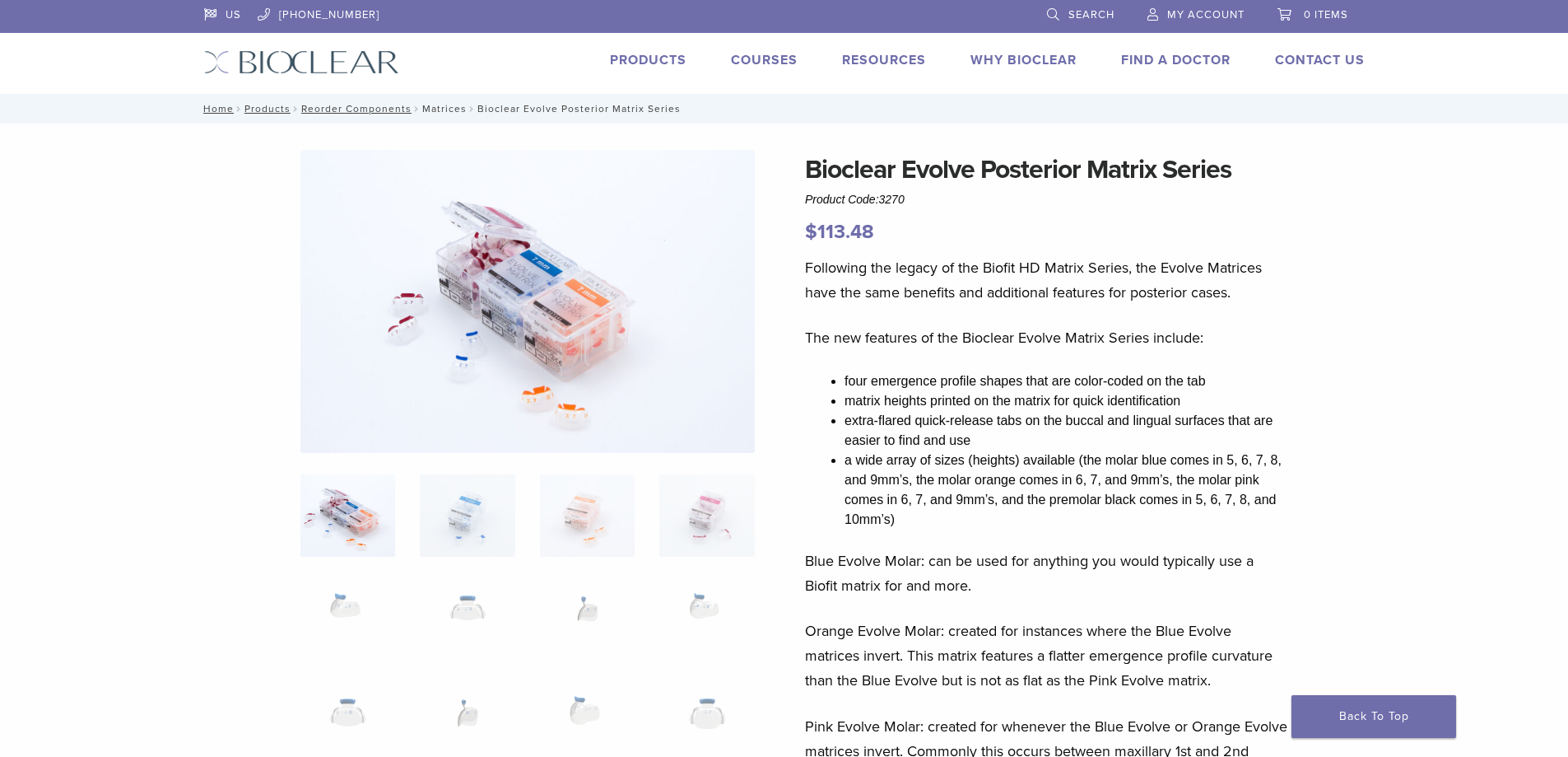
click at [456, 106] on link "Matrices" at bounding box center [444, 108] width 44 height 12
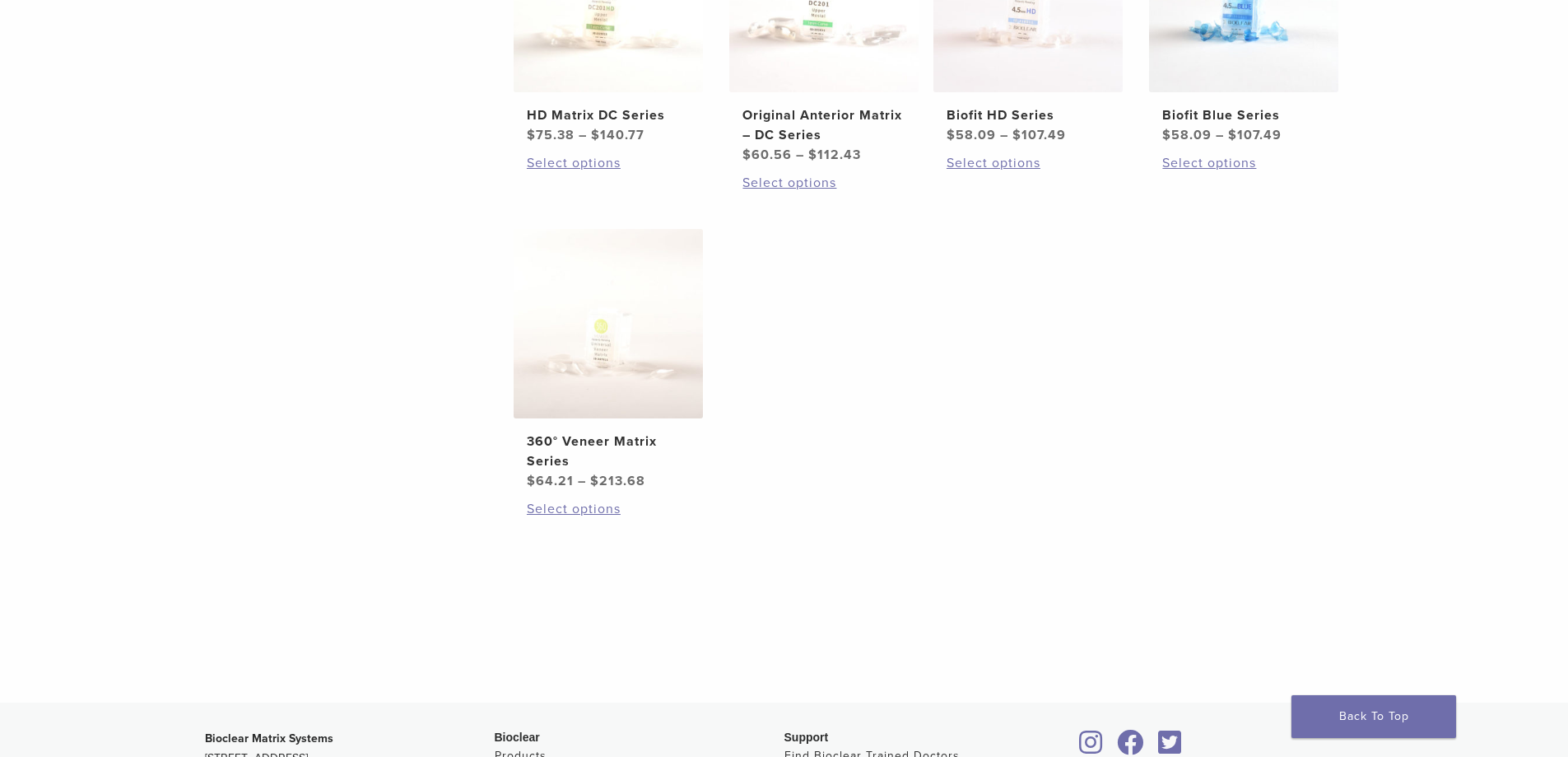
scroll to position [823, 0]
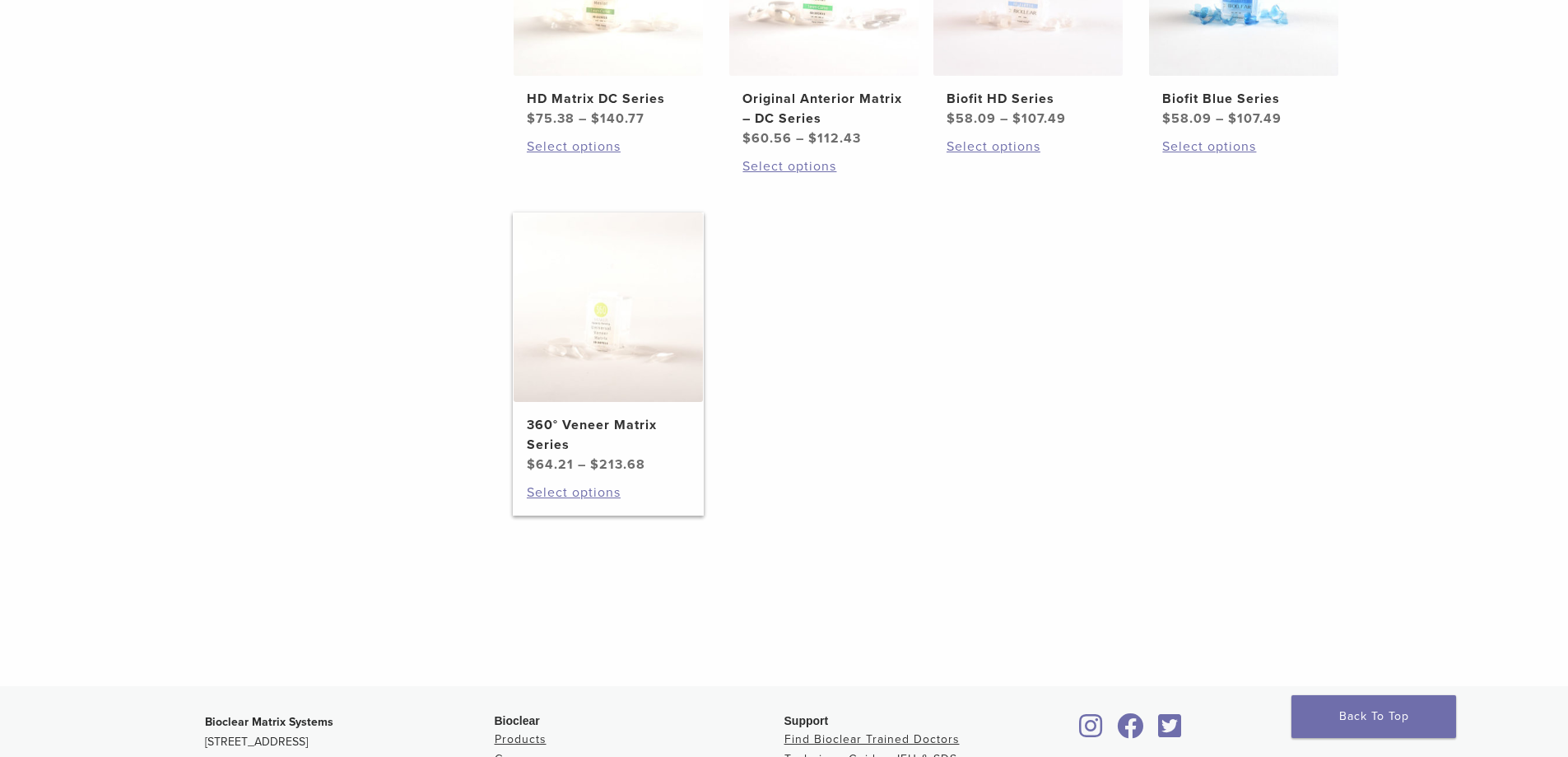
click at [581, 339] on img at bounding box center [608, 306] width 189 height 189
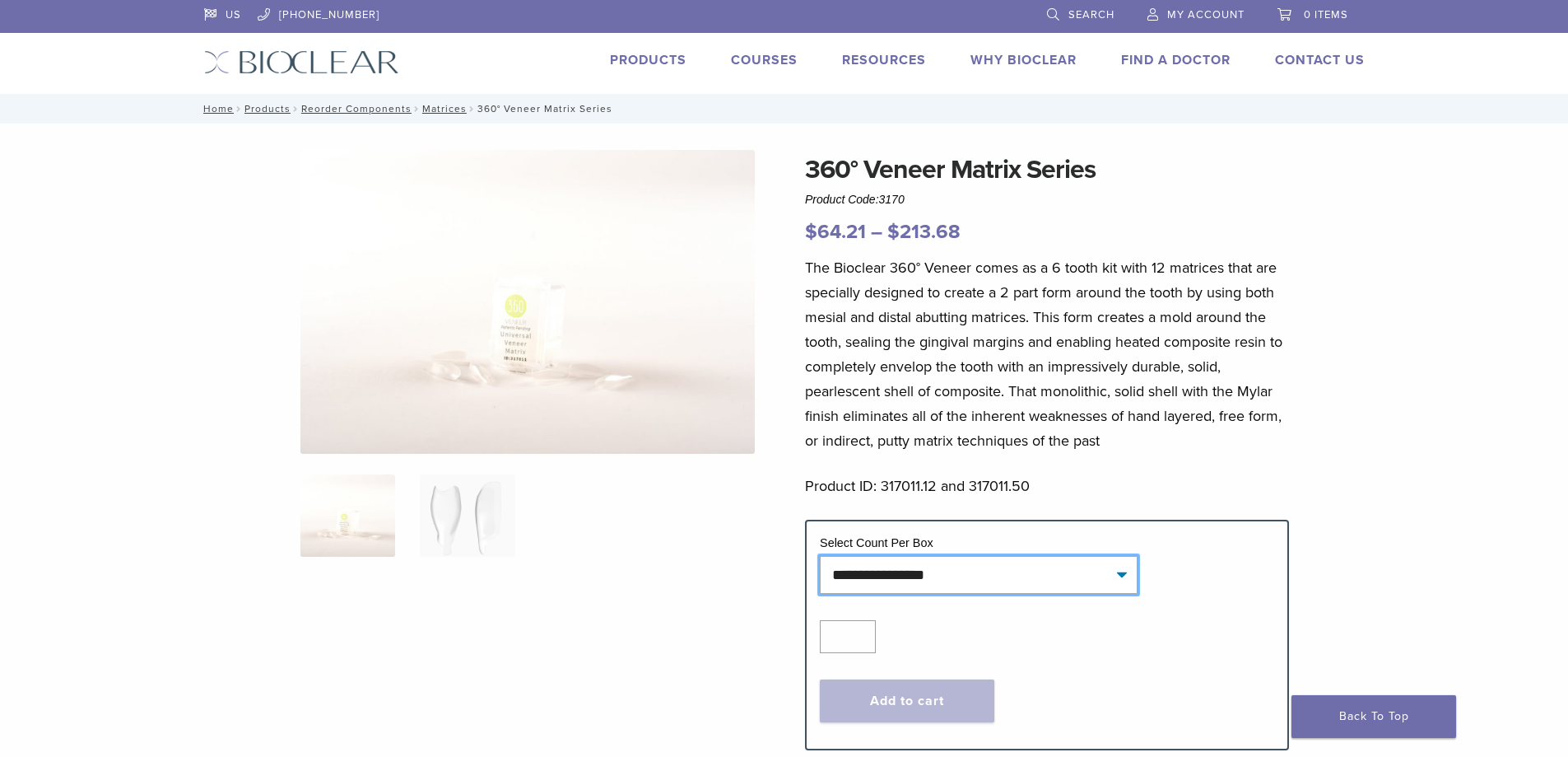
click at [989, 578] on select "**********" at bounding box center [978, 574] width 317 height 37
click at [926, 412] on p "The Bioclear 360° Veneer comes as a 6 tooth kit with 12 matrices that are speci…" at bounding box center [1046, 354] width 484 height 198
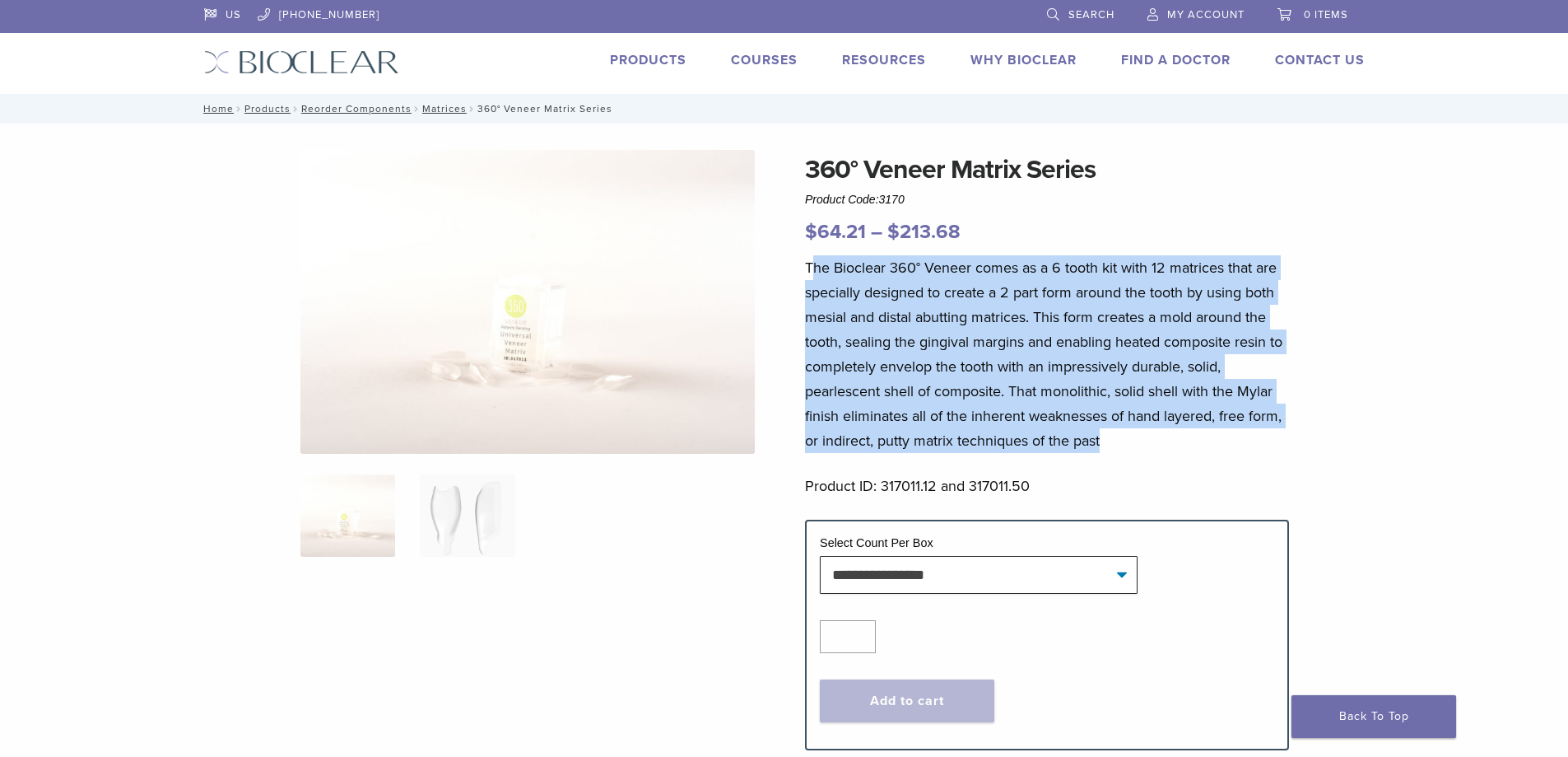
drag, startPoint x: 810, startPoint y: 259, endPoint x: 1150, endPoint y: 451, distance: 390.5
click at [1150, 451] on p "The Bioclear 360° Veneer comes as a 6 tooth kit with 12 matrices that are speci…" at bounding box center [1046, 354] width 484 height 198
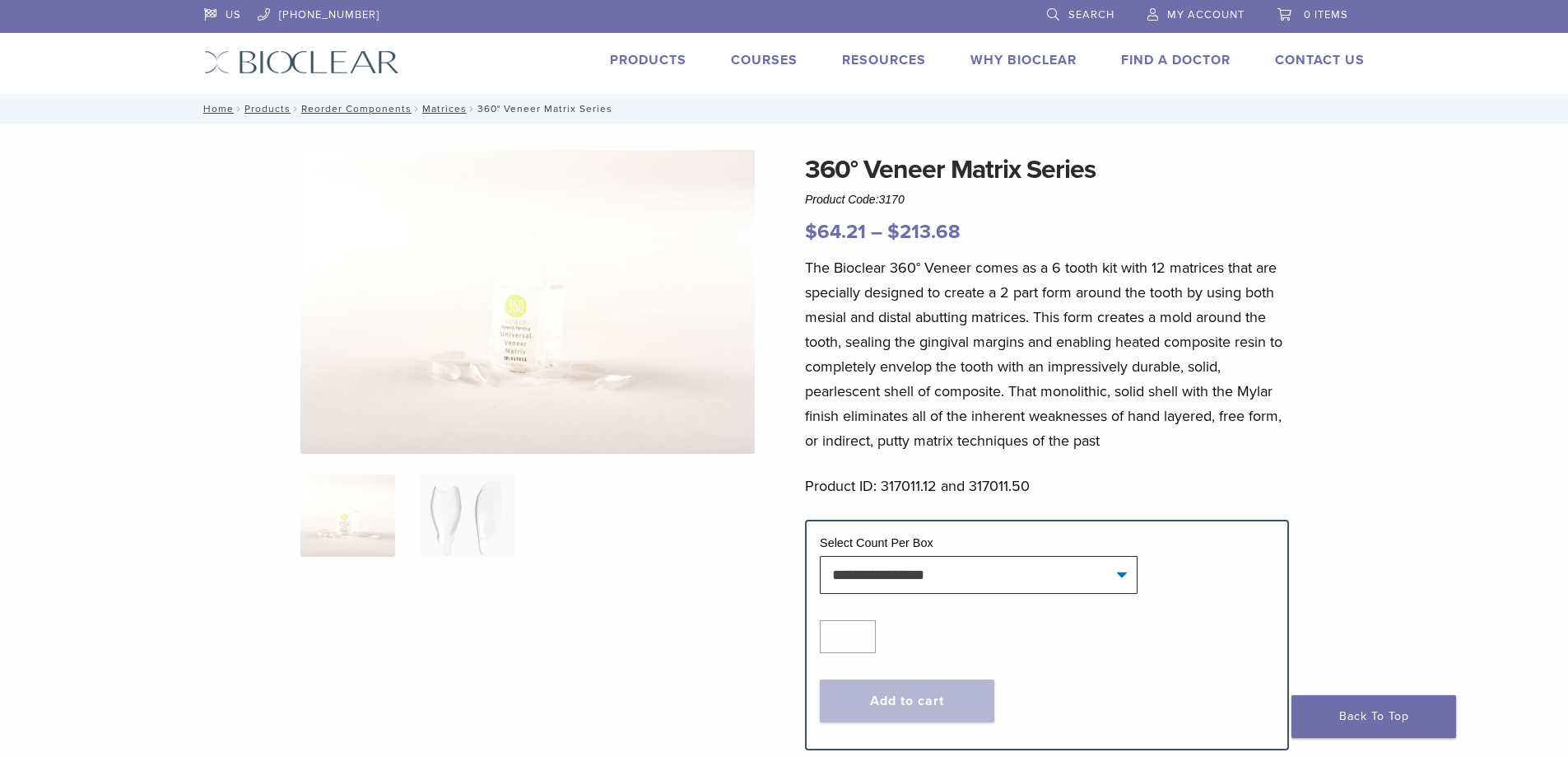
click at [155, 358] on div "360° Veneer Matrix Series Product Code: 3170 $ 64.21 – $ 213.68 Price range: $6…" at bounding box center [784, 607] width 1568 height 968
click at [548, 401] on img at bounding box center [527, 301] width 455 height 304
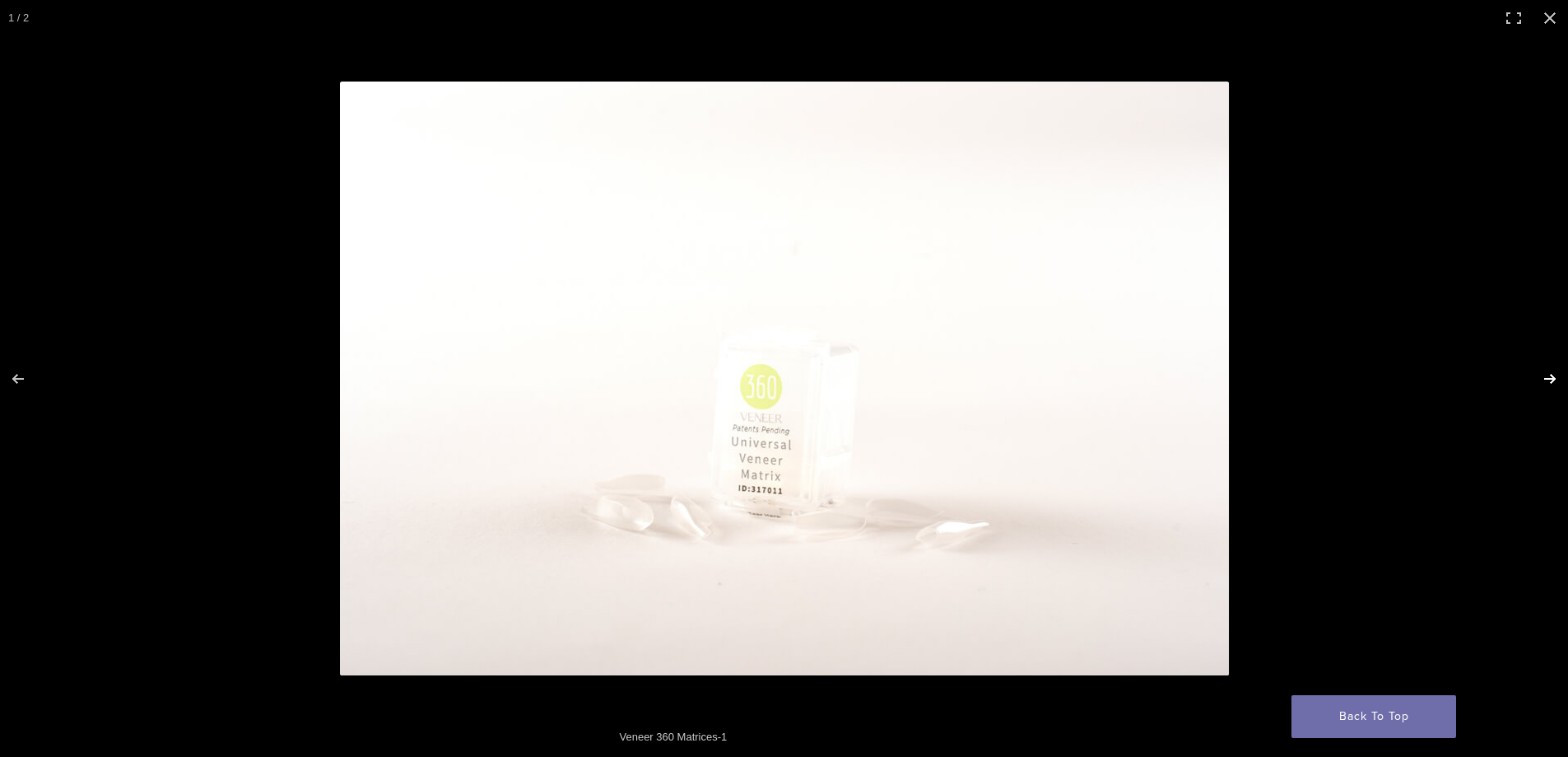
click at [1549, 375] on button "Next (arrow right)" at bounding box center [1539, 379] width 58 height 83
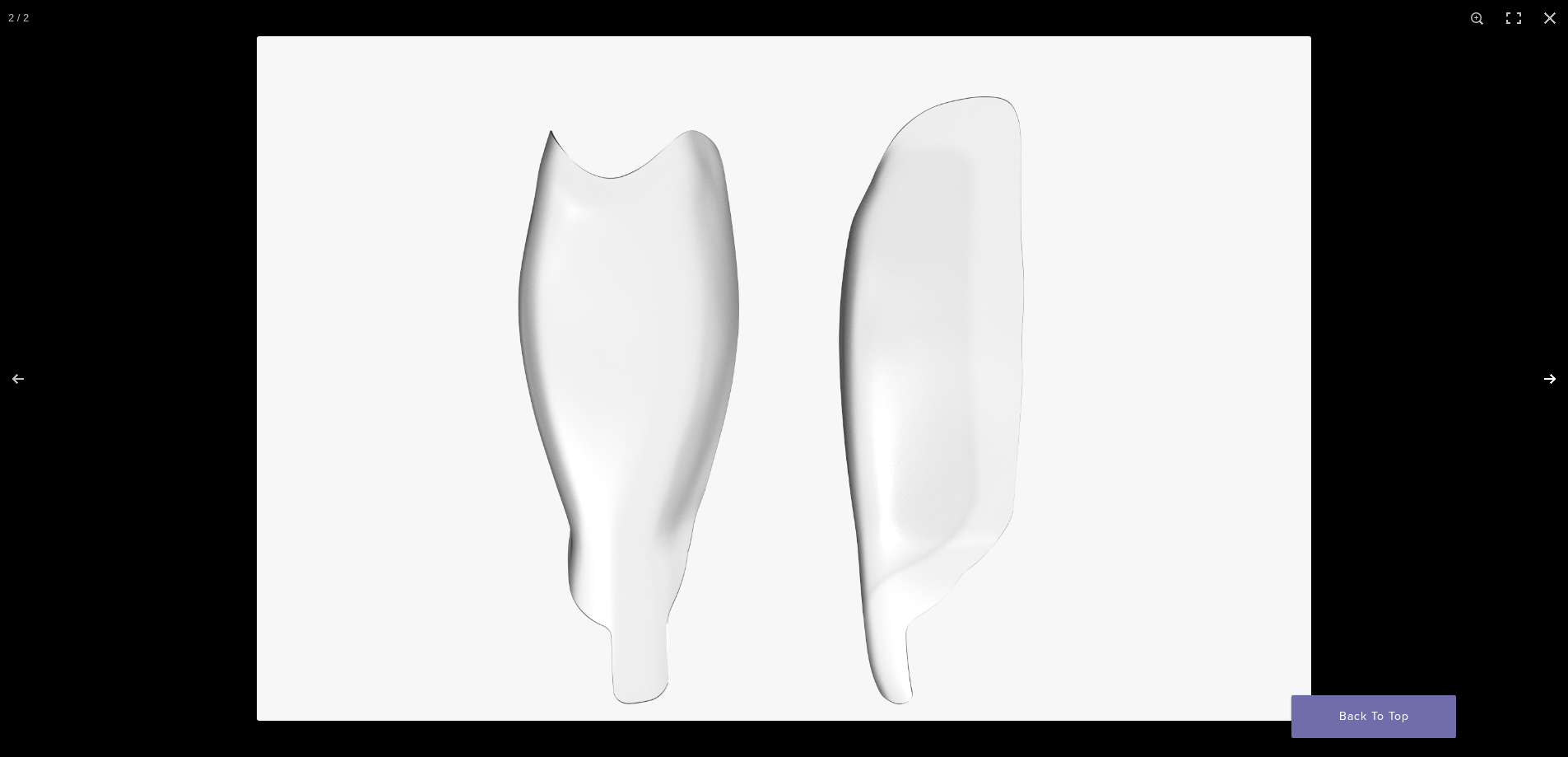
click at [1549, 375] on button "Next (arrow right)" at bounding box center [1539, 379] width 58 height 83
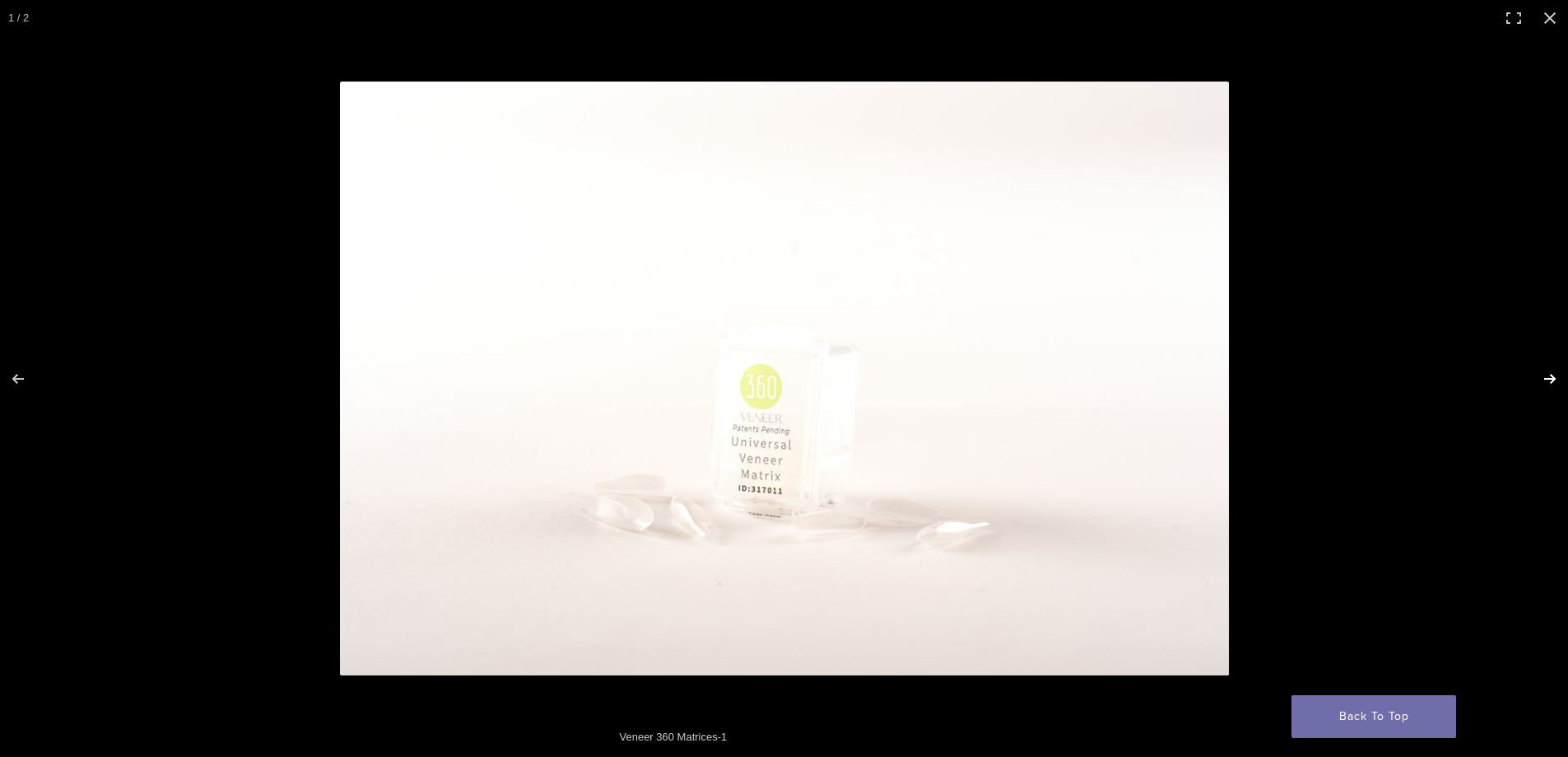
click at [1549, 375] on button "Next (arrow right)" at bounding box center [1539, 379] width 58 height 83
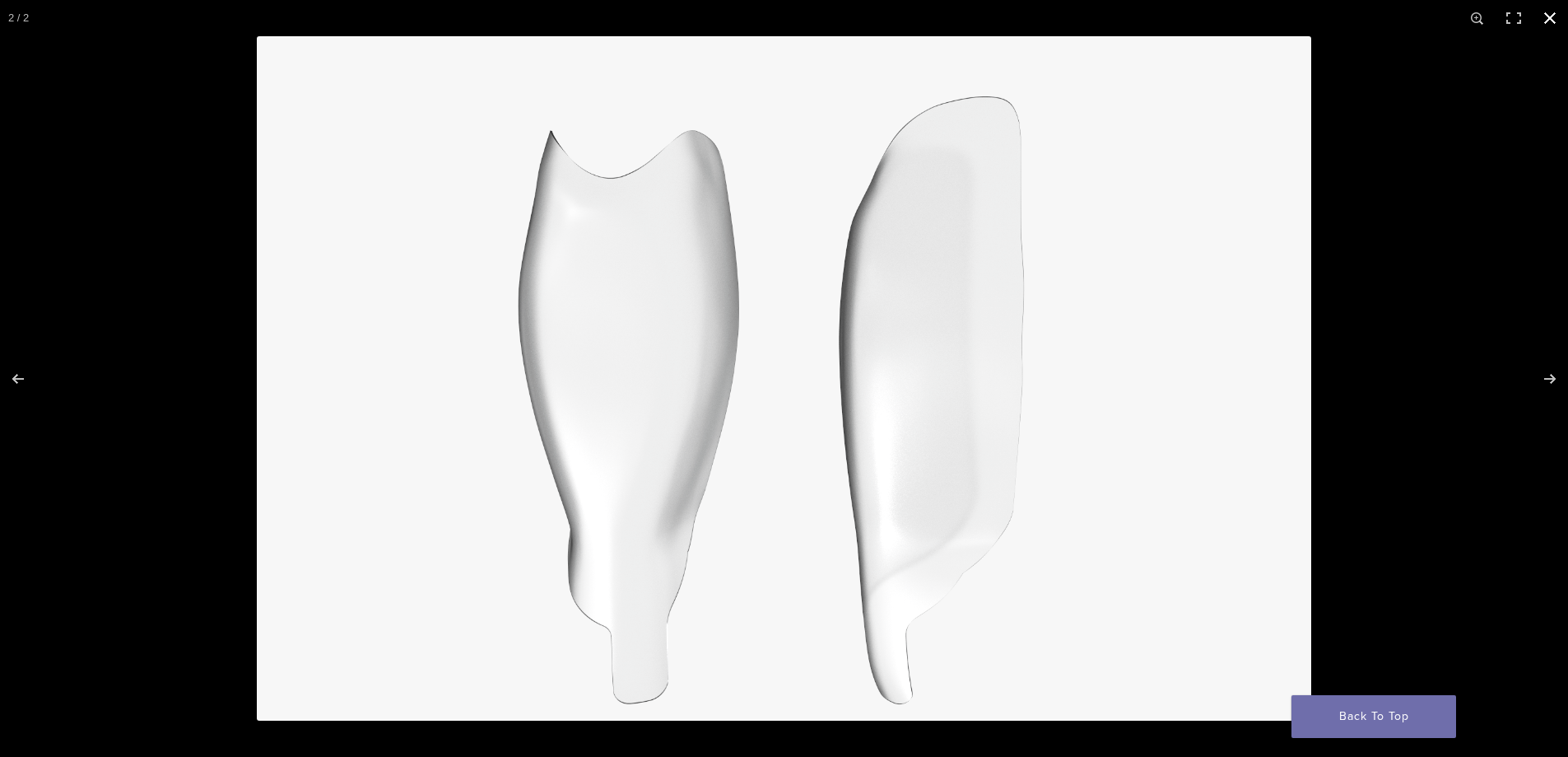
click at [155, 261] on div at bounding box center [784, 378] width 1568 height 757
